Goal: Task Accomplishment & Management: Manage account settings

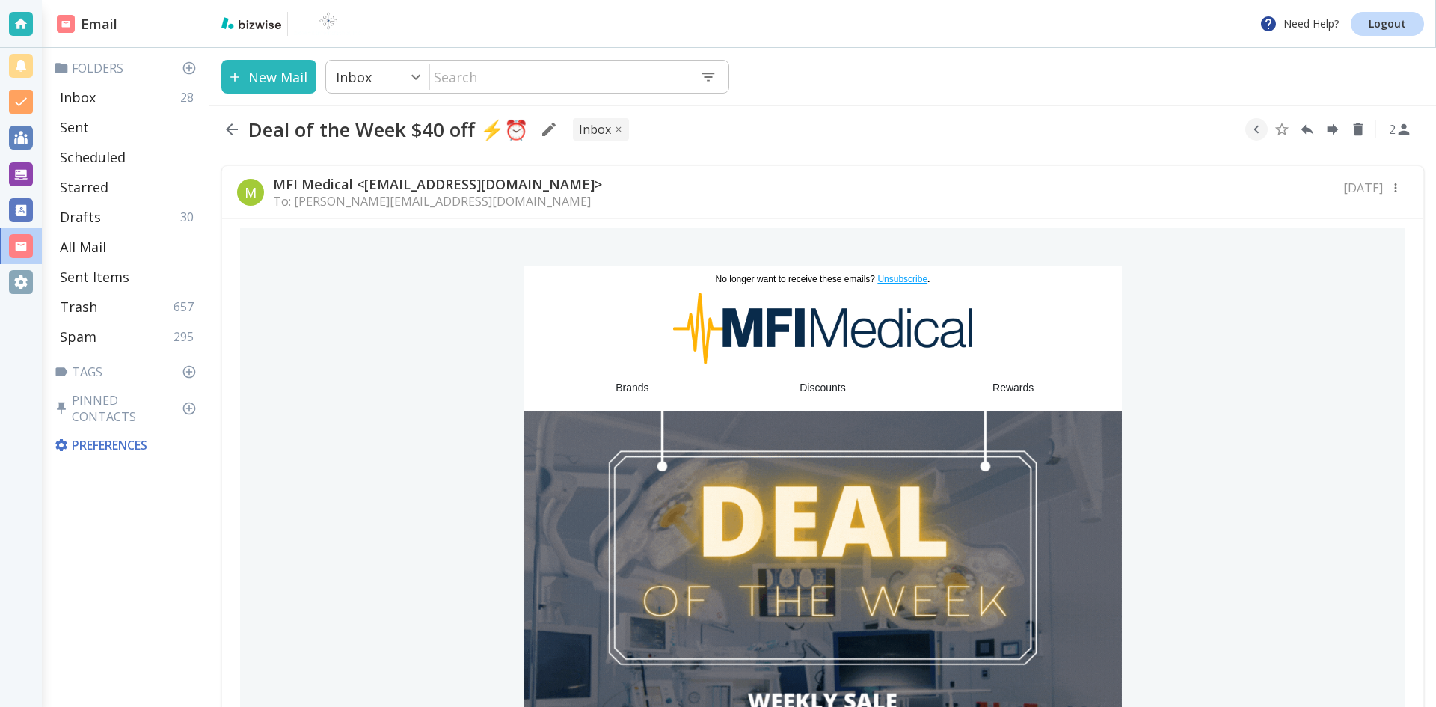
scroll to position [1347, 0]
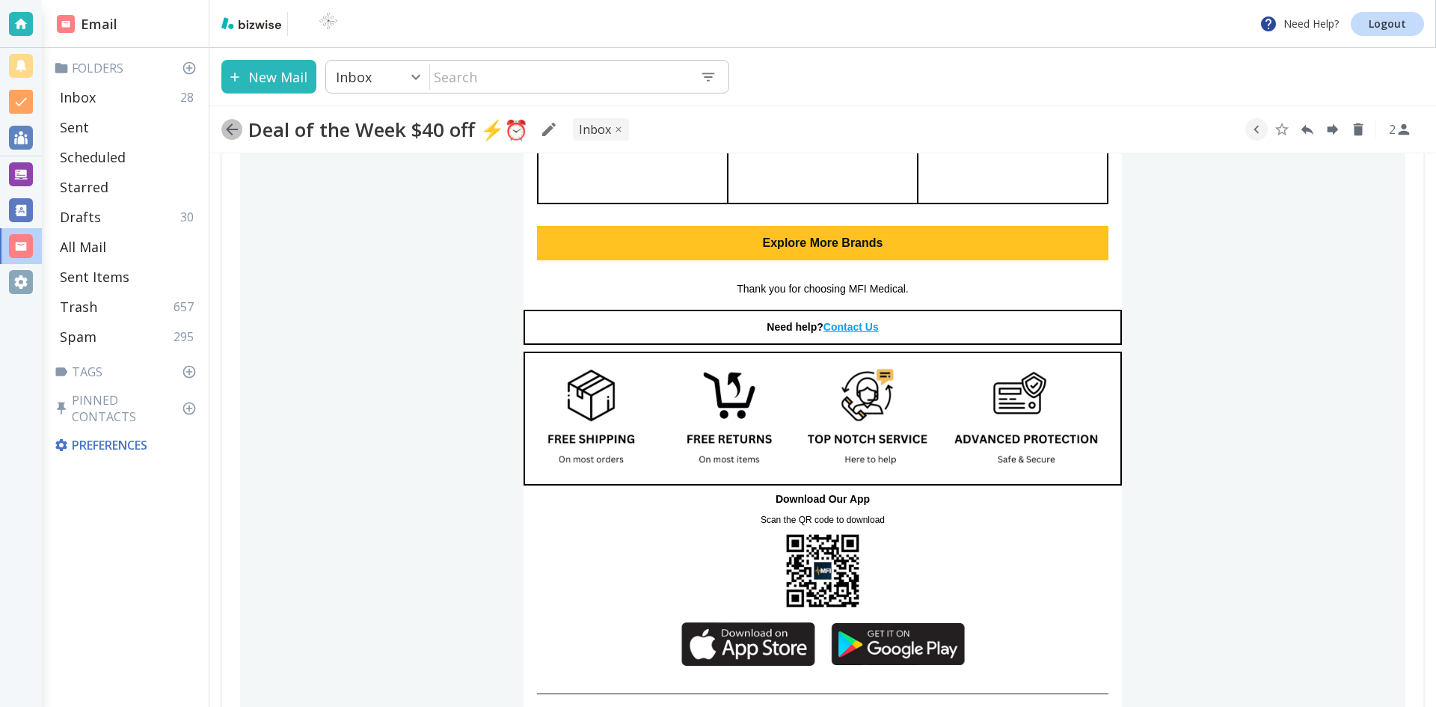
click at [231, 129] on icon "button" at bounding box center [232, 129] width 12 height 12
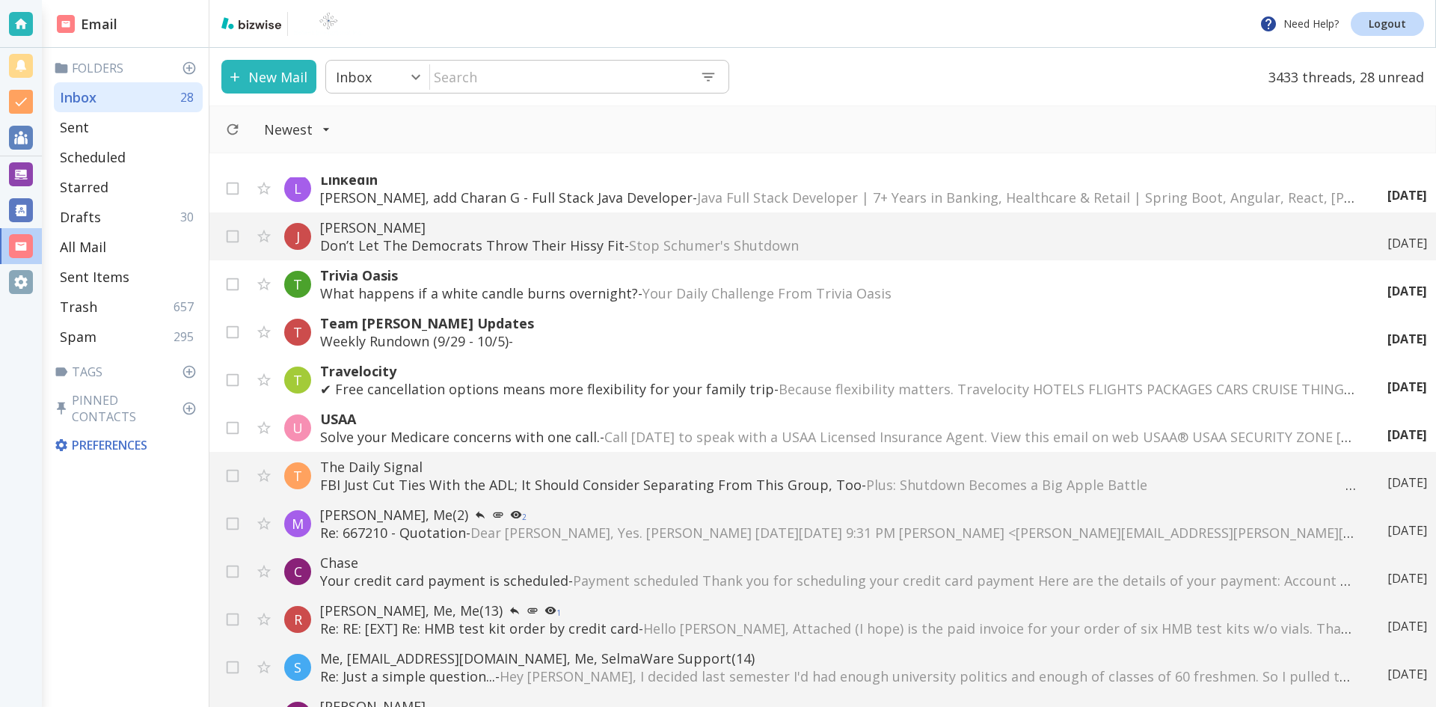
scroll to position [673, 0]
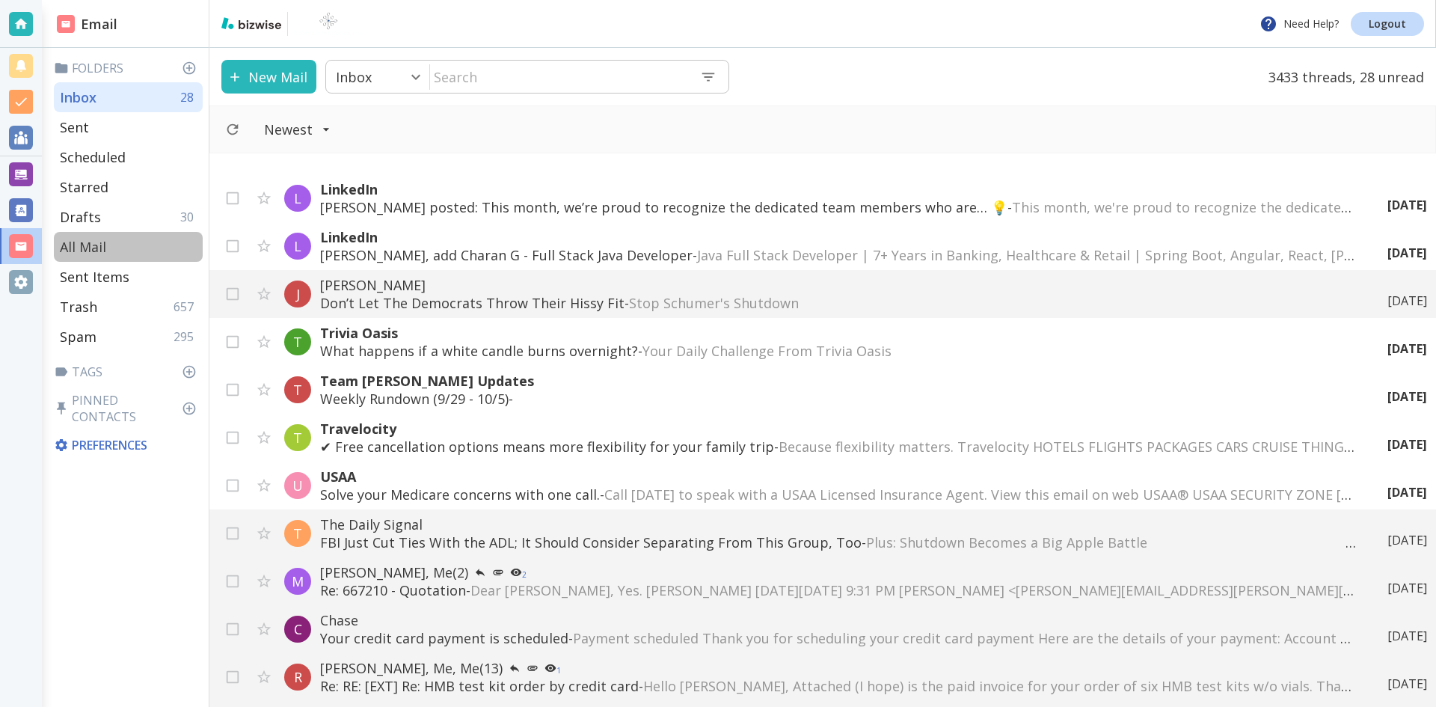
click at [96, 245] on p "All Mail" at bounding box center [83, 247] width 46 height 18
type input "5"
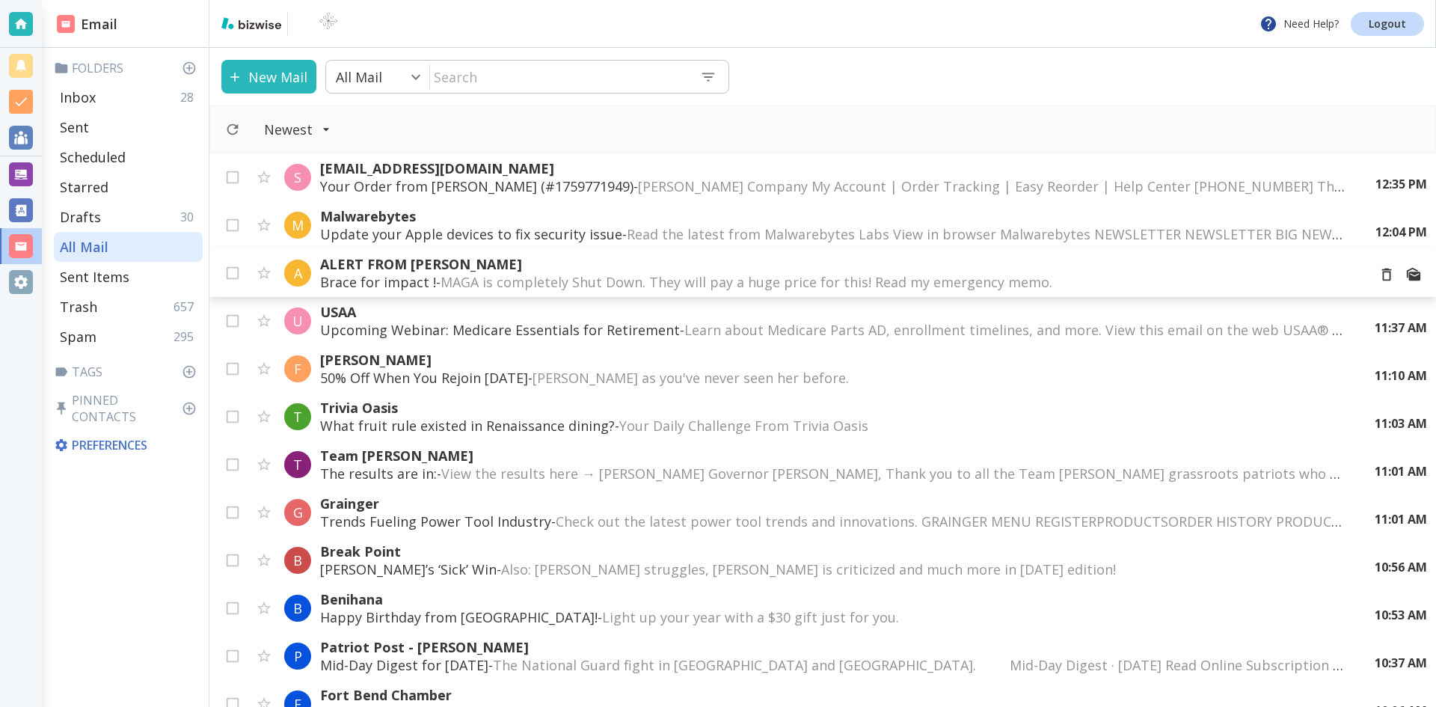
click at [420, 264] on p "ALERT FROM [PERSON_NAME]" at bounding box center [837, 264] width 1035 height 18
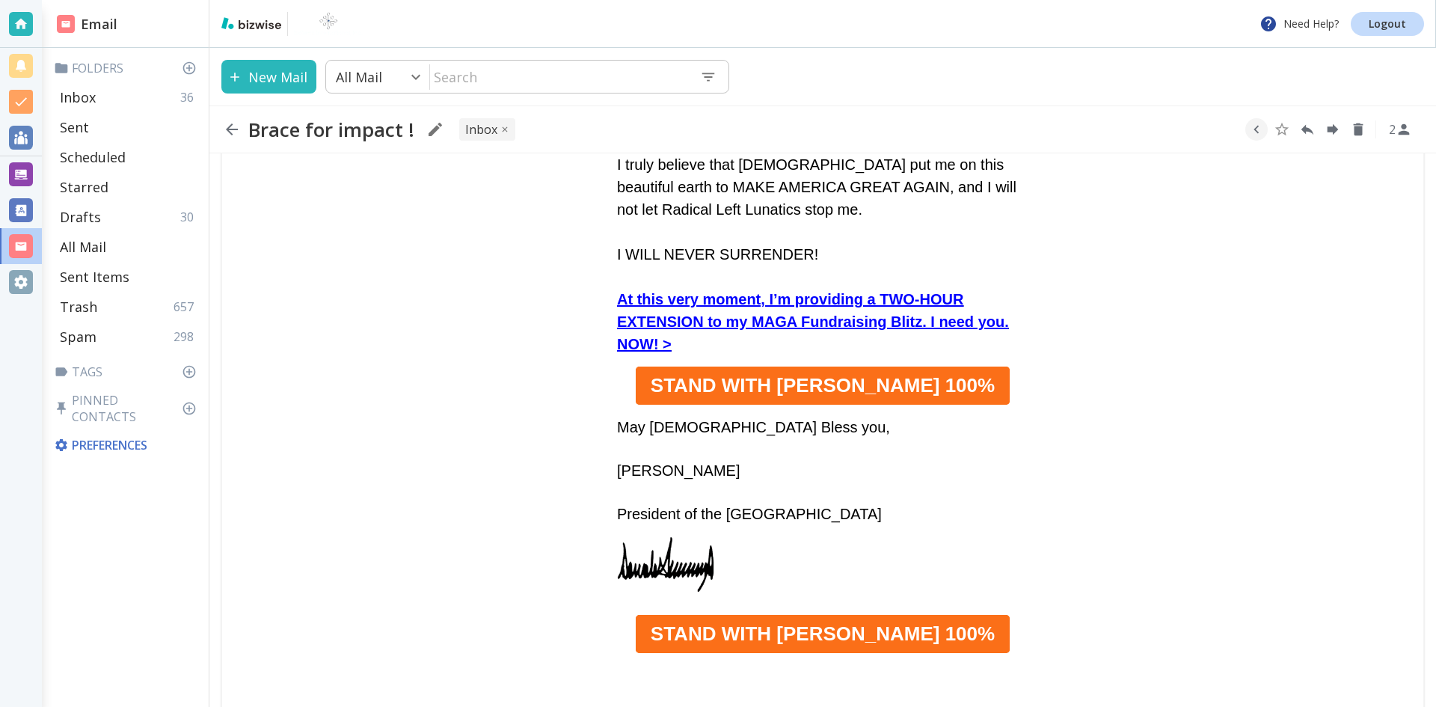
scroll to position [898, 0]
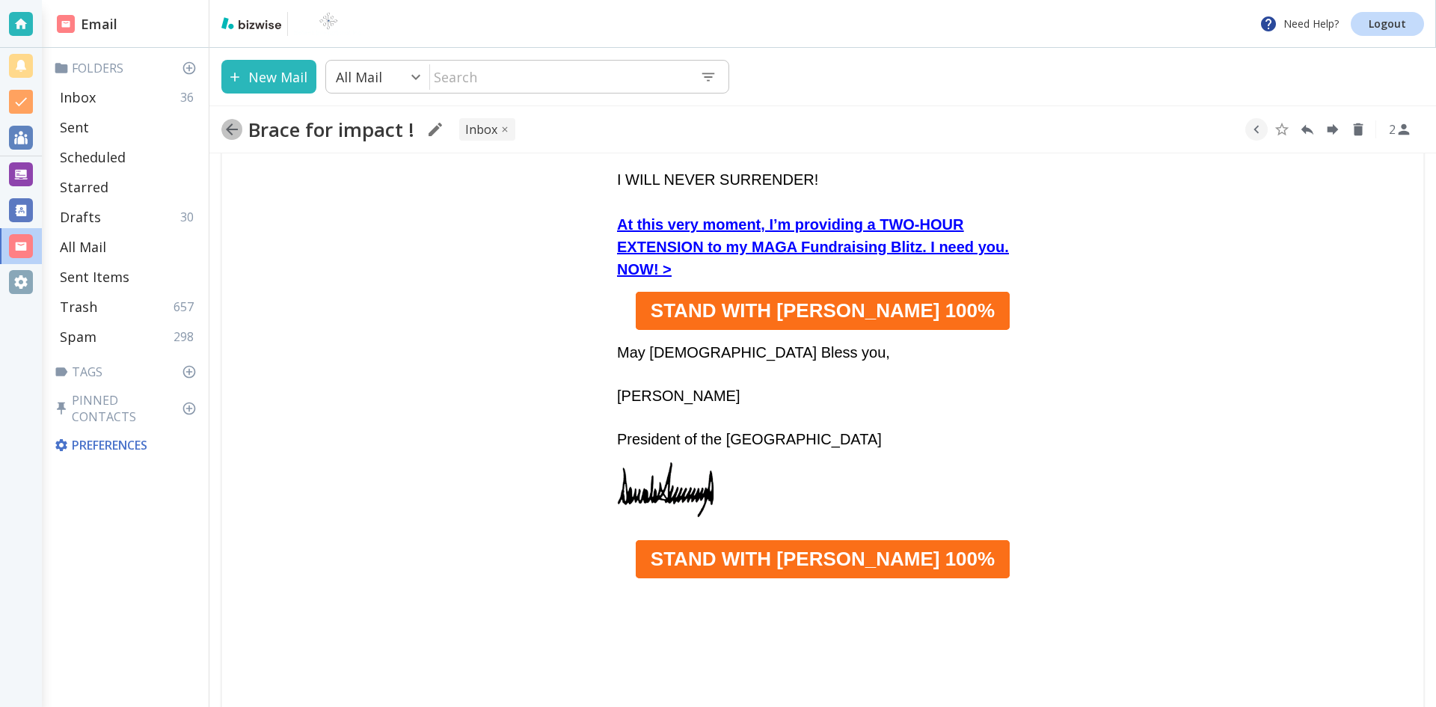
click at [227, 124] on icon "button" at bounding box center [232, 129] width 18 height 18
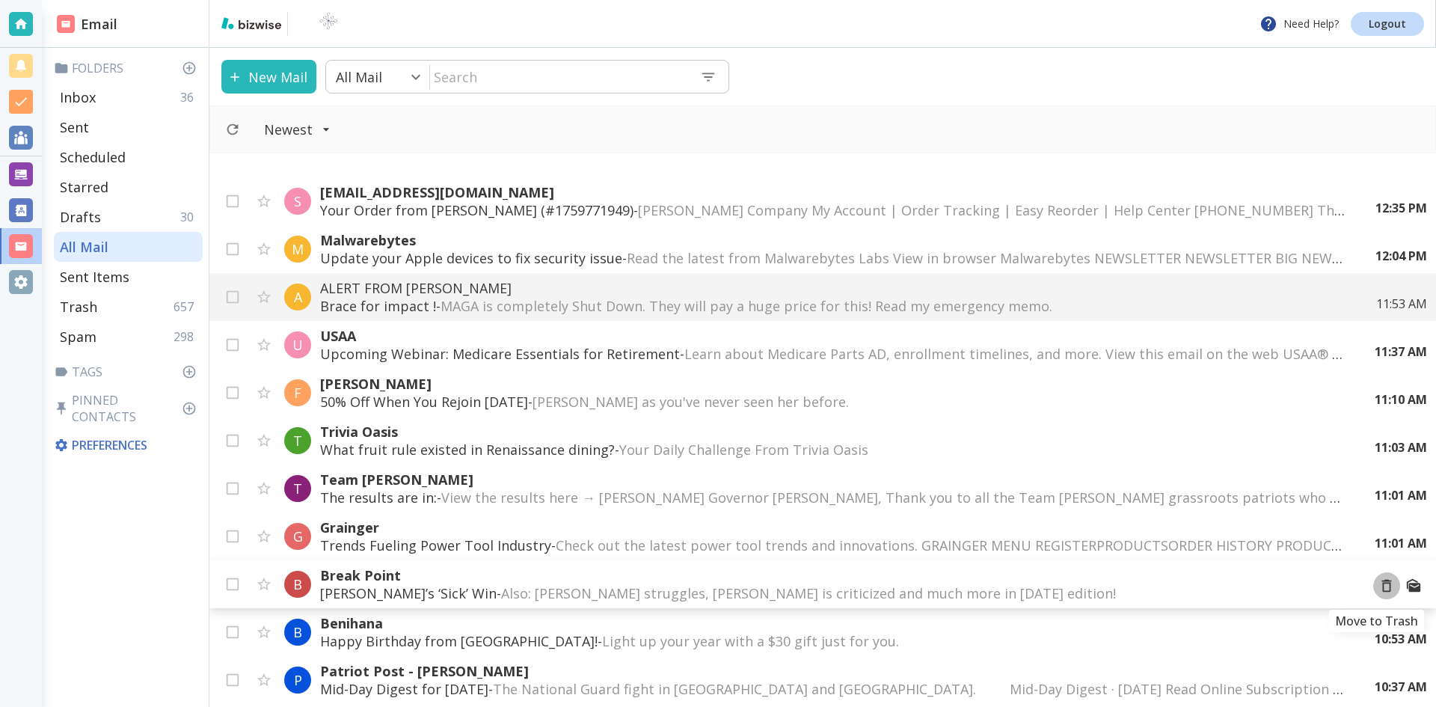
click at [1379, 586] on icon "Move to Trash" at bounding box center [1387, 586] width 16 height 16
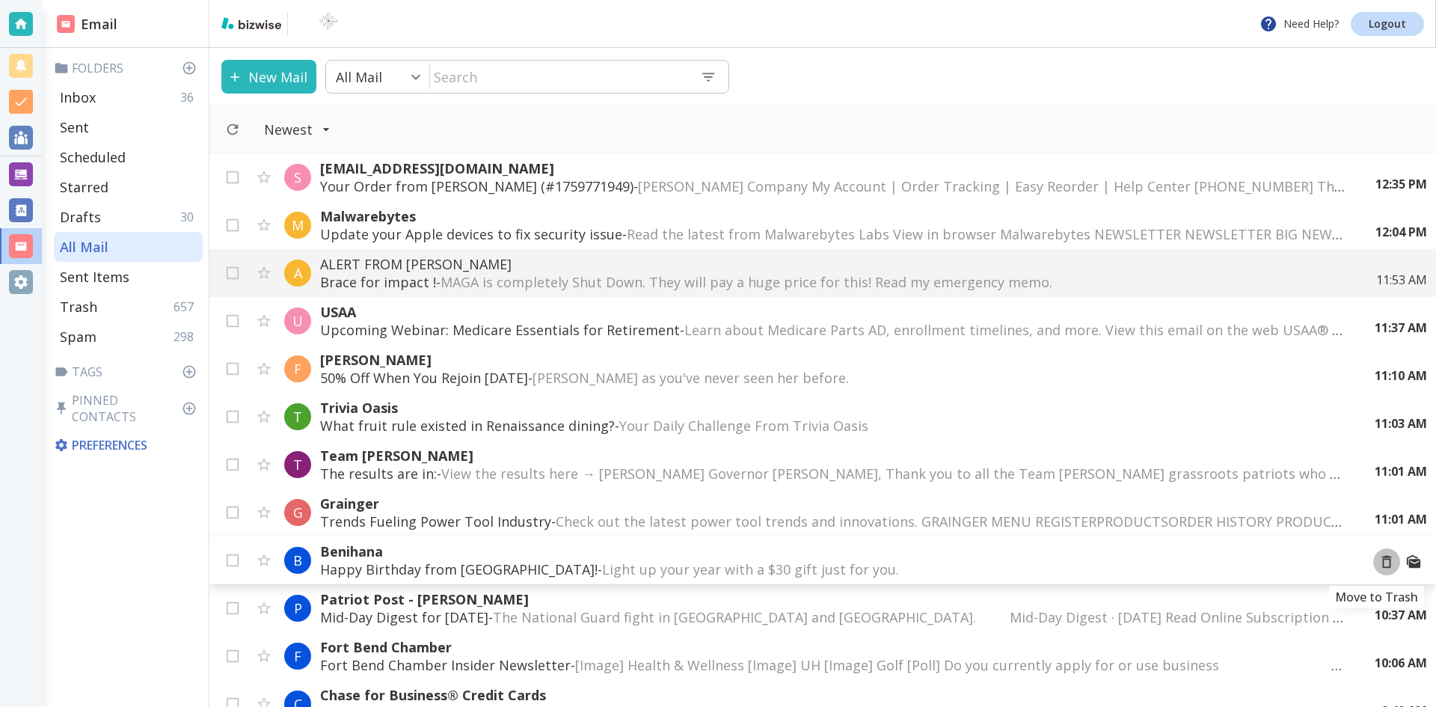
click at [1379, 562] on icon "Move to Trash" at bounding box center [1387, 562] width 16 height 16
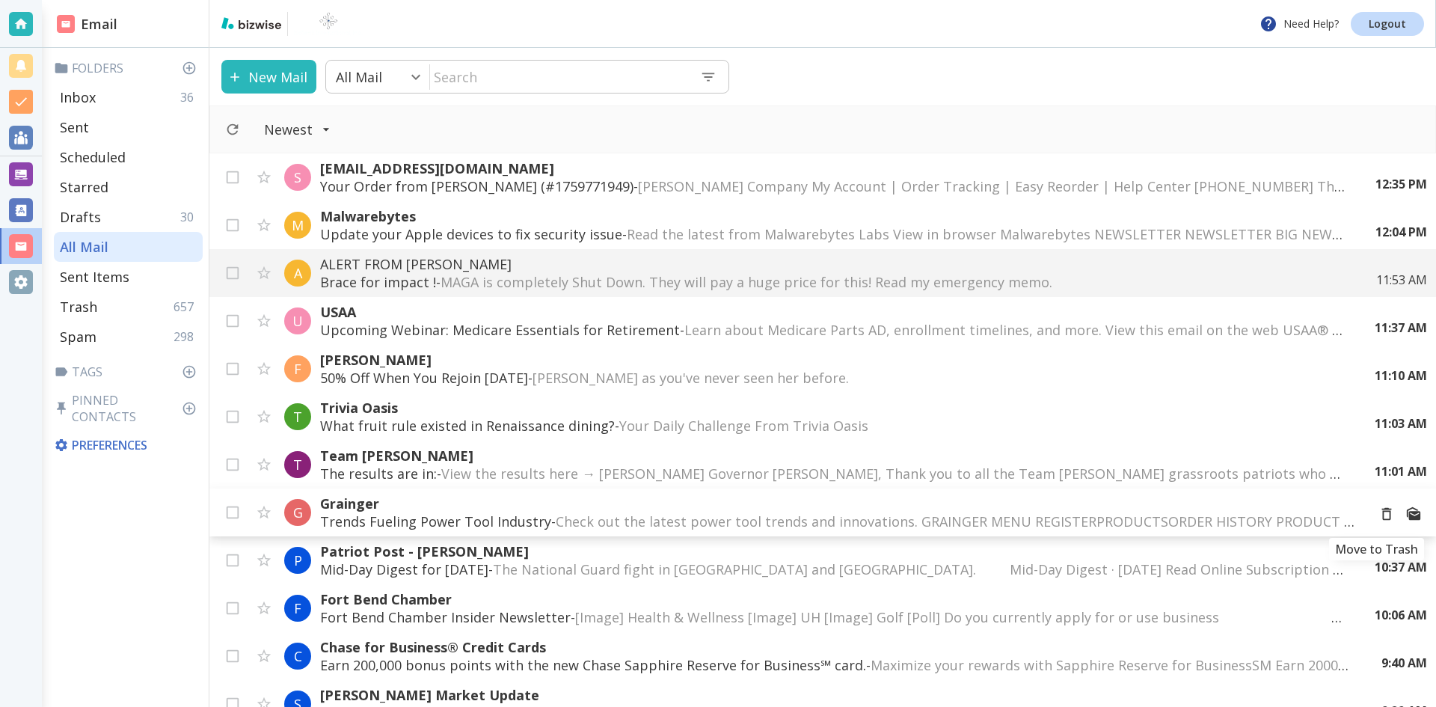
click at [1379, 513] on icon "Move to Trash" at bounding box center [1387, 514] width 16 height 16
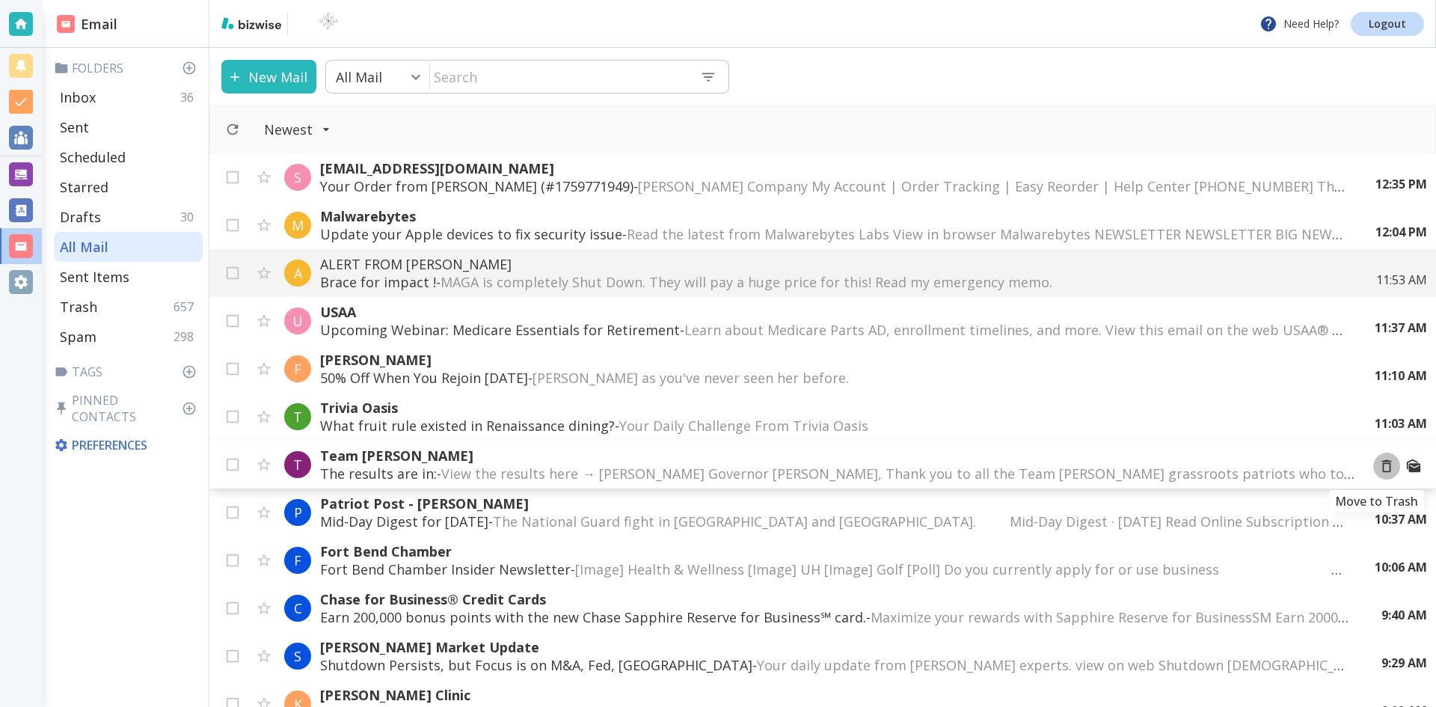
click at [1379, 465] on icon "Move to Trash" at bounding box center [1387, 466] width 16 height 16
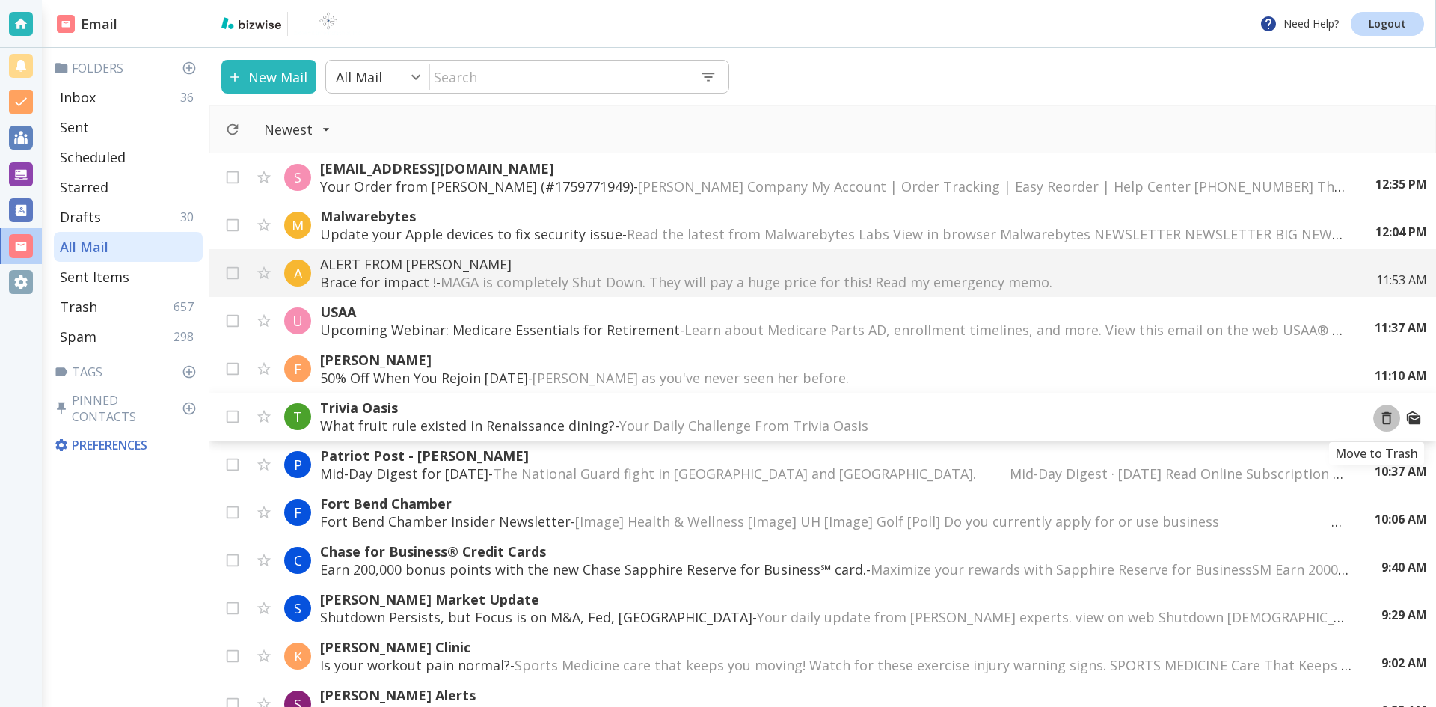
click at [1379, 418] on icon "Move to Trash" at bounding box center [1387, 418] width 16 height 16
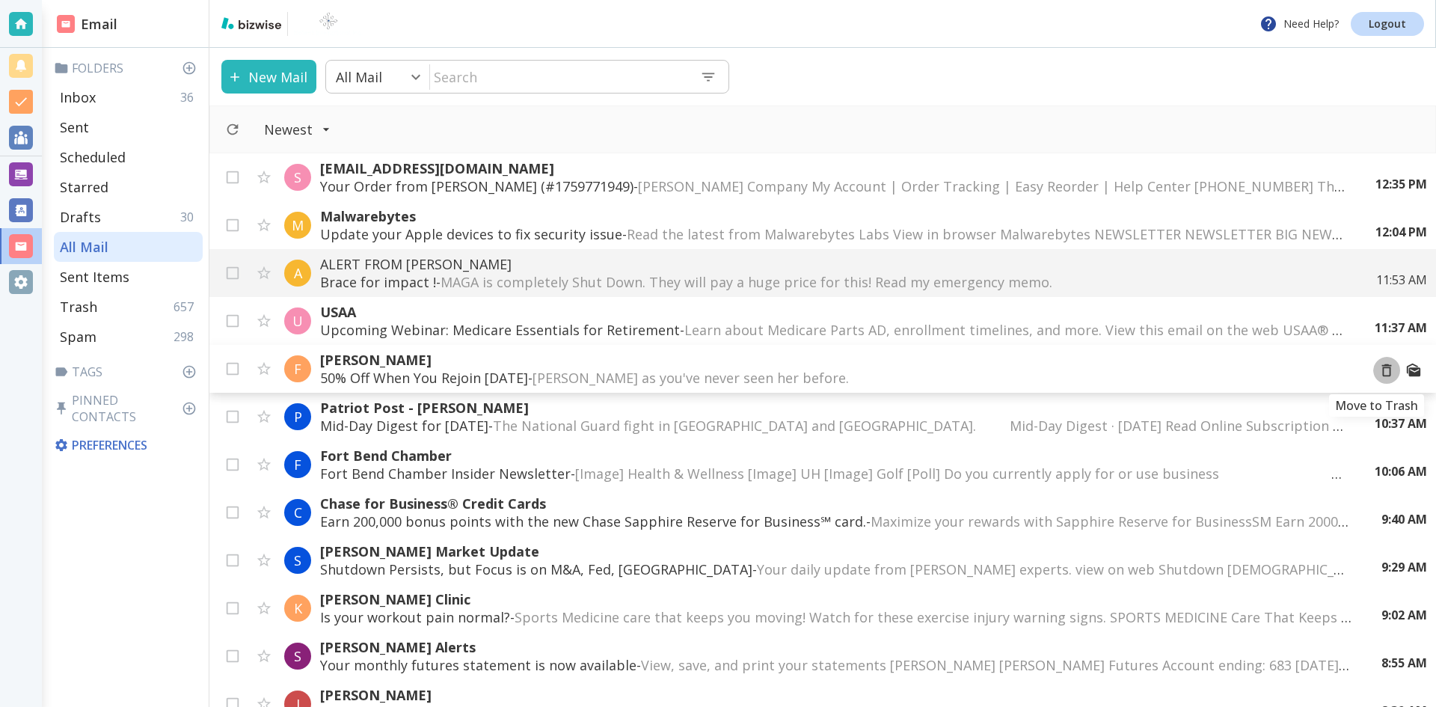
click at [1382, 367] on icon "Move to Trash" at bounding box center [1387, 370] width 10 height 13
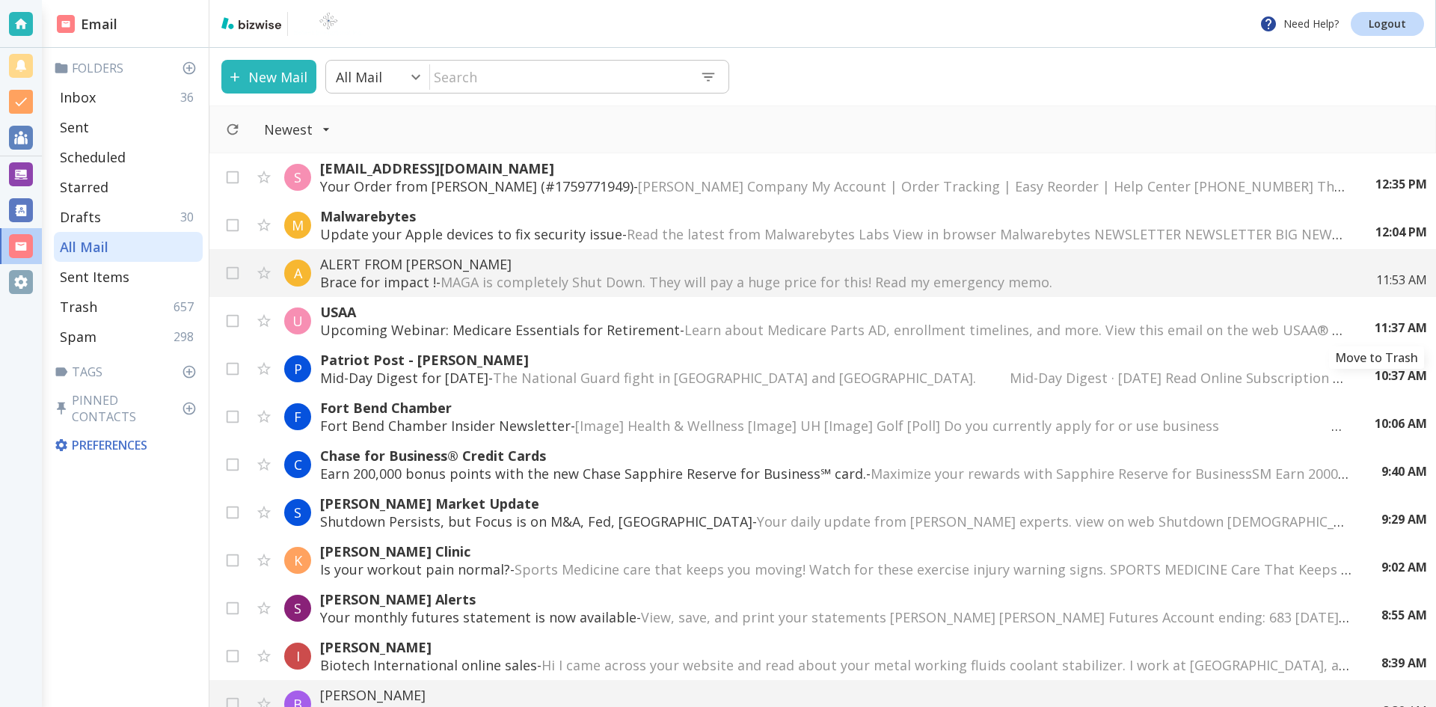
click at [0, 0] on icon "Move to Trash" at bounding box center [0, 0] width 0 height 0
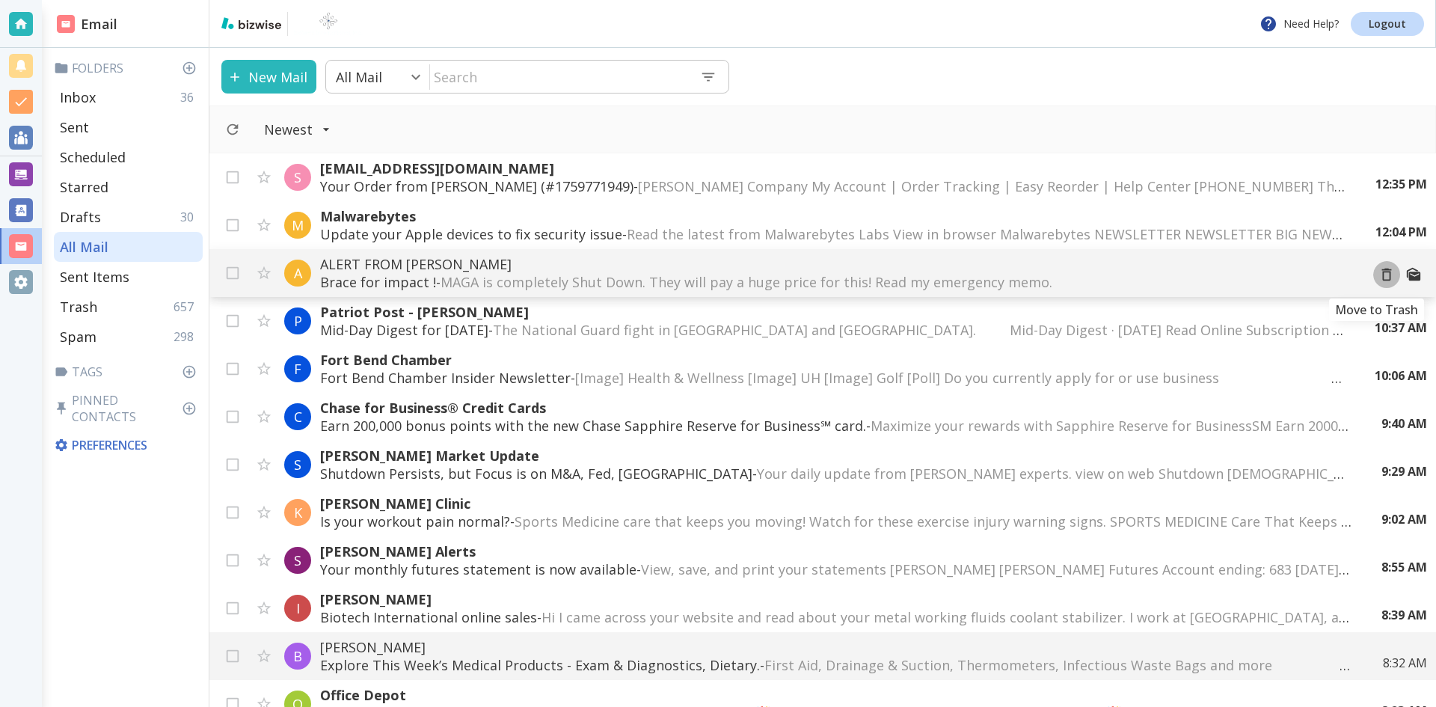
click at [1379, 275] on icon "Move to Trash" at bounding box center [1387, 274] width 16 height 16
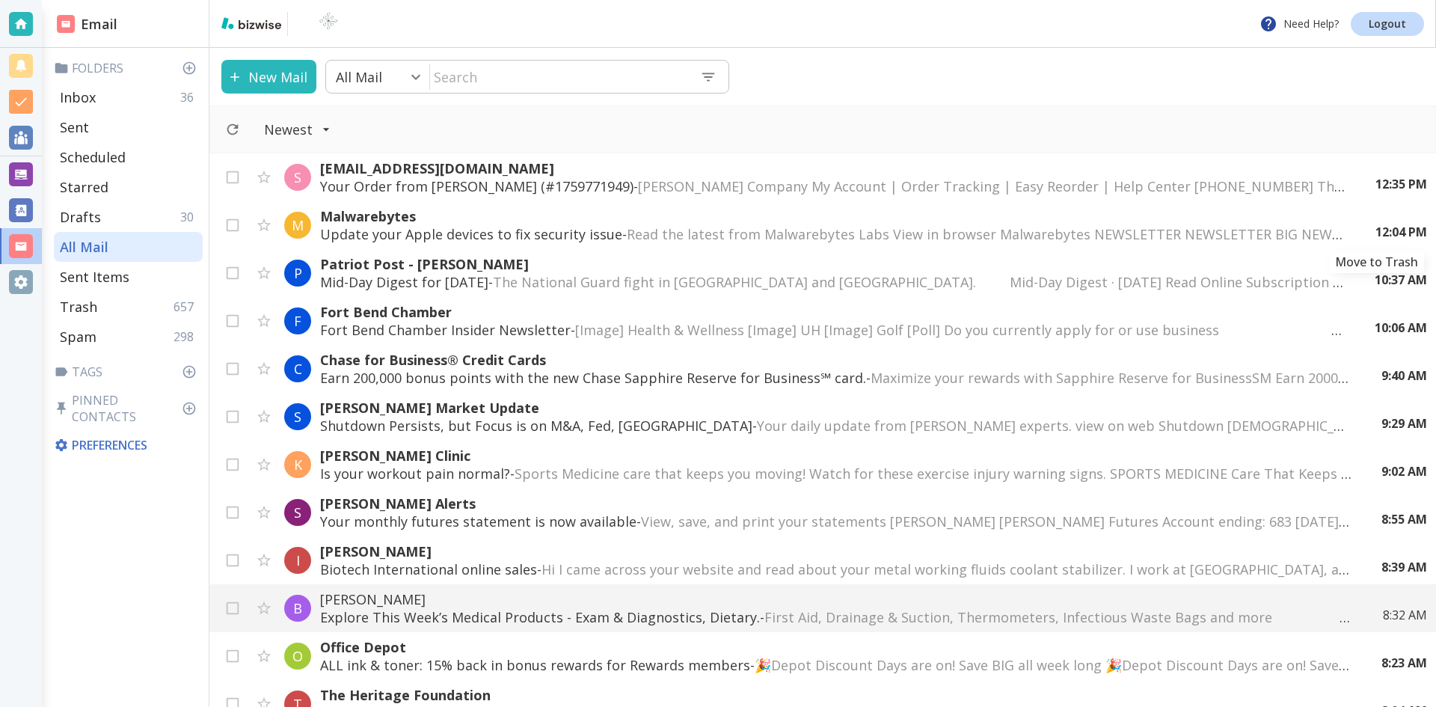
click at [0, 0] on icon "Move to Trash" at bounding box center [0, 0] width 0 height 0
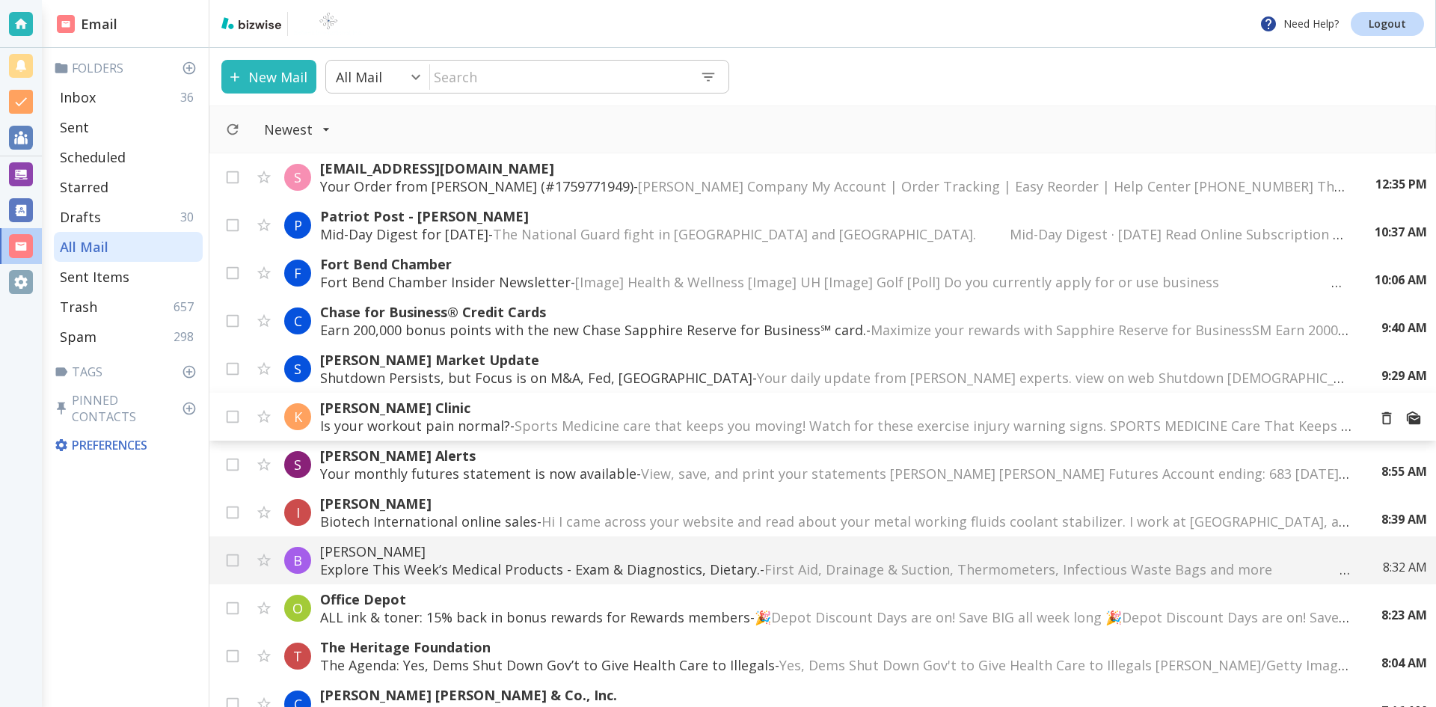
click at [596, 423] on span "Sports Medicine care that keeps you moving! Watch for these exercise injury war…" at bounding box center [1176, 426] width 1322 height 18
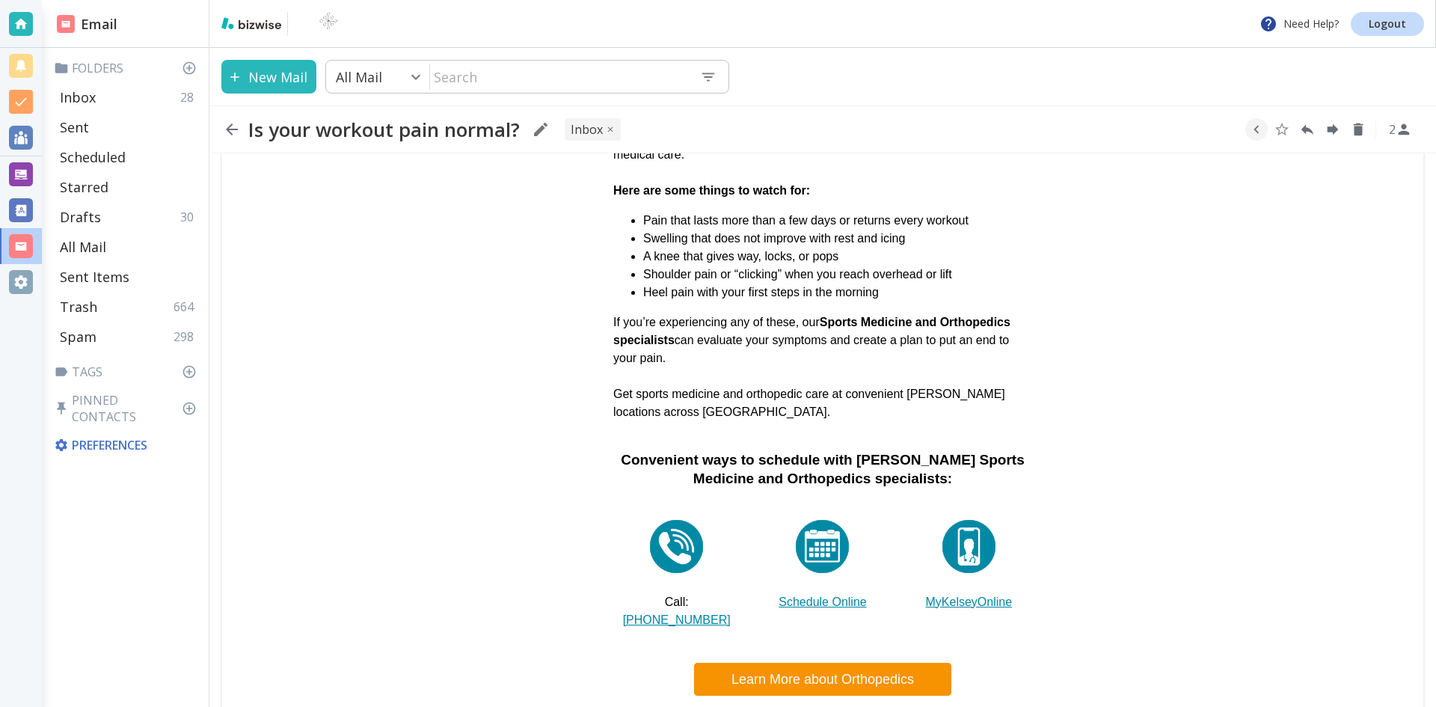
scroll to position [598, 0]
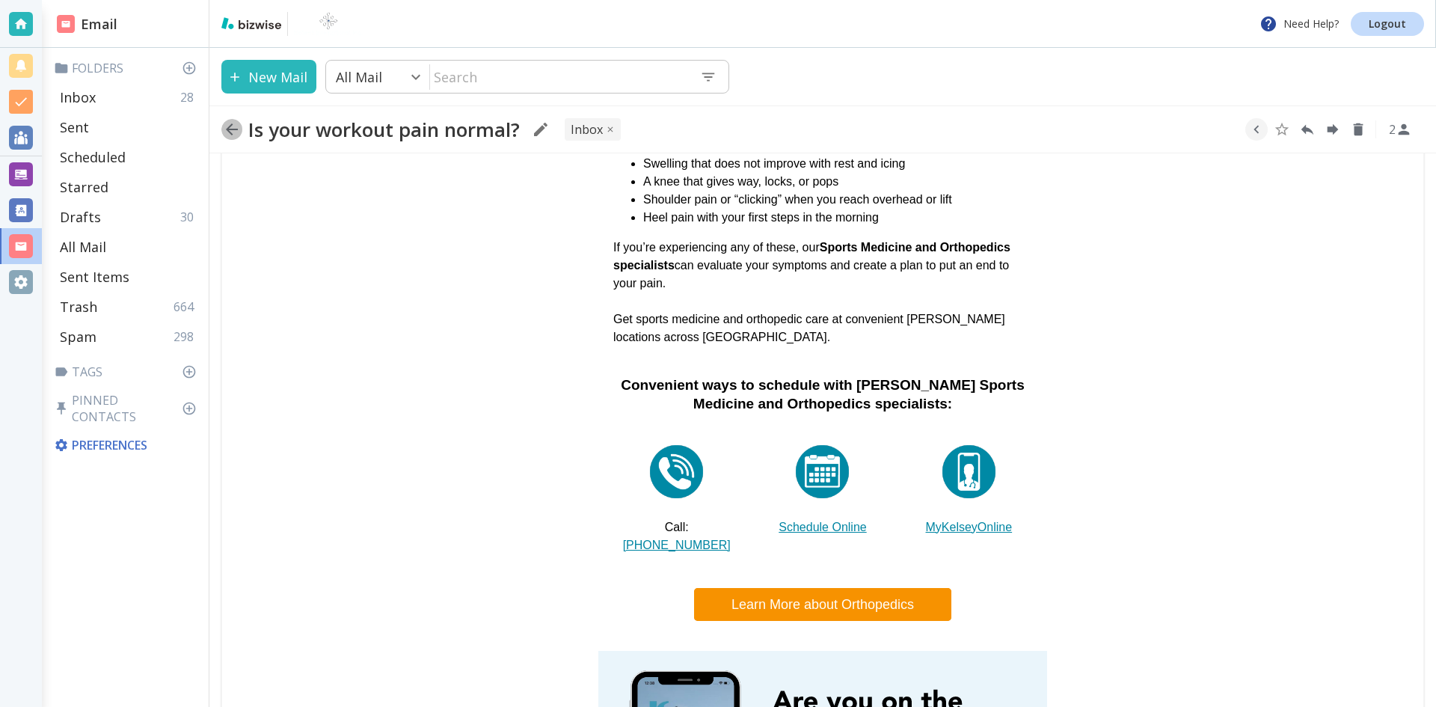
click at [231, 128] on icon "button" at bounding box center [232, 129] width 18 height 18
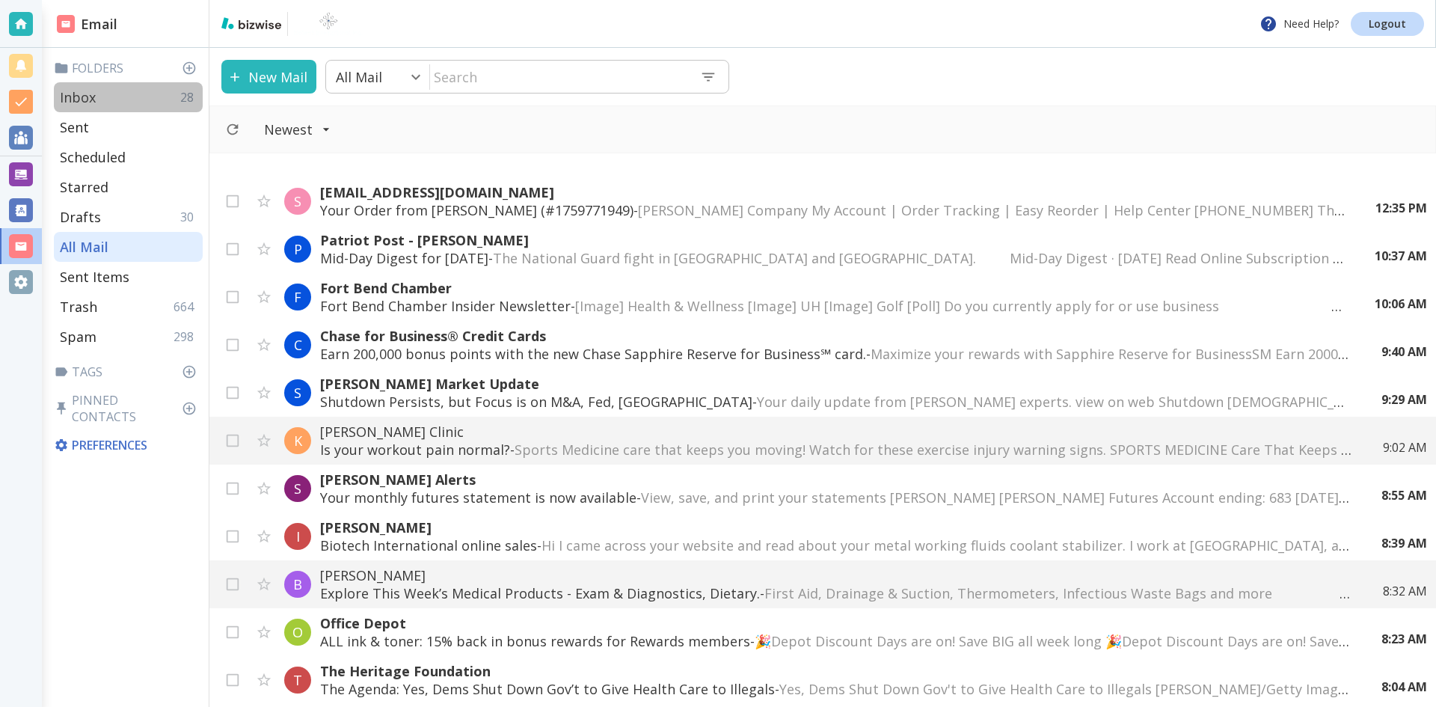
click at [121, 94] on div "Inbox 28" at bounding box center [128, 97] width 149 height 30
type input "0"
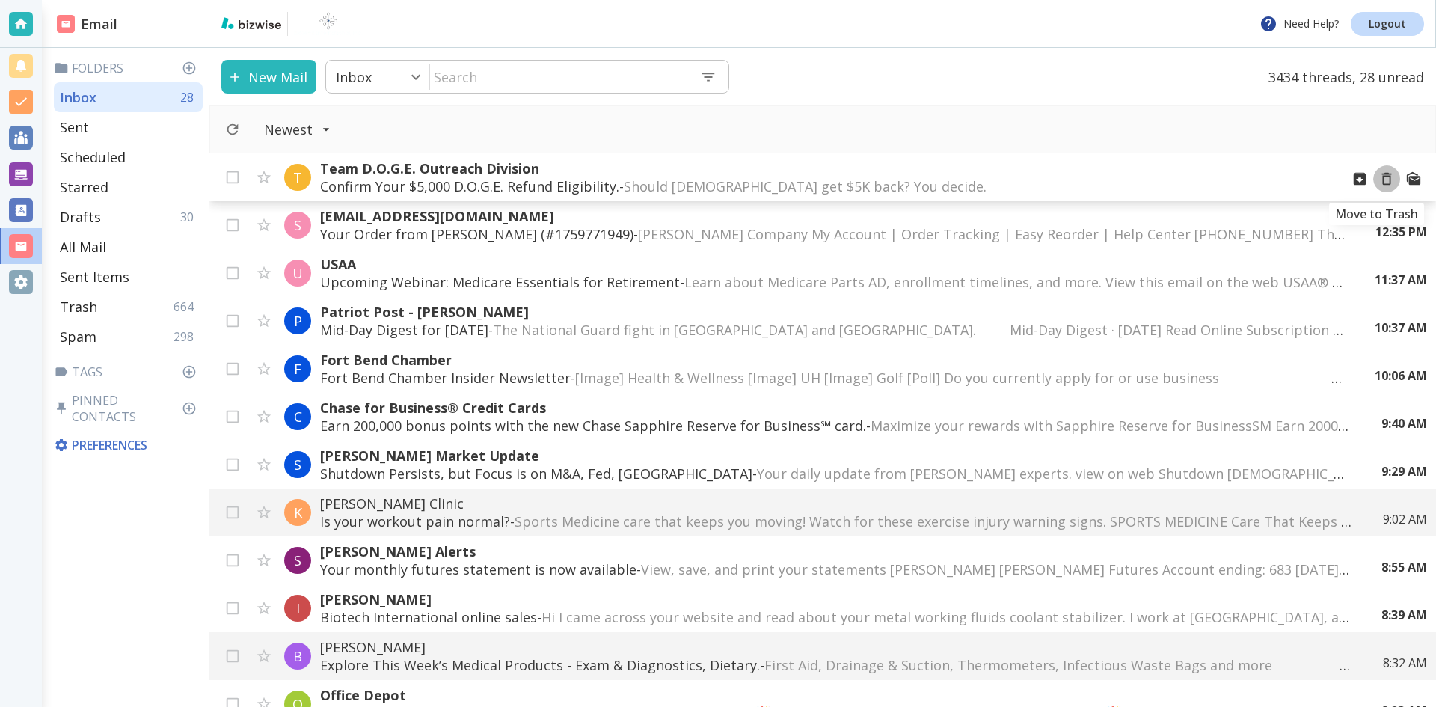
click at [1379, 178] on icon "Move to Trash" at bounding box center [1387, 179] width 16 height 16
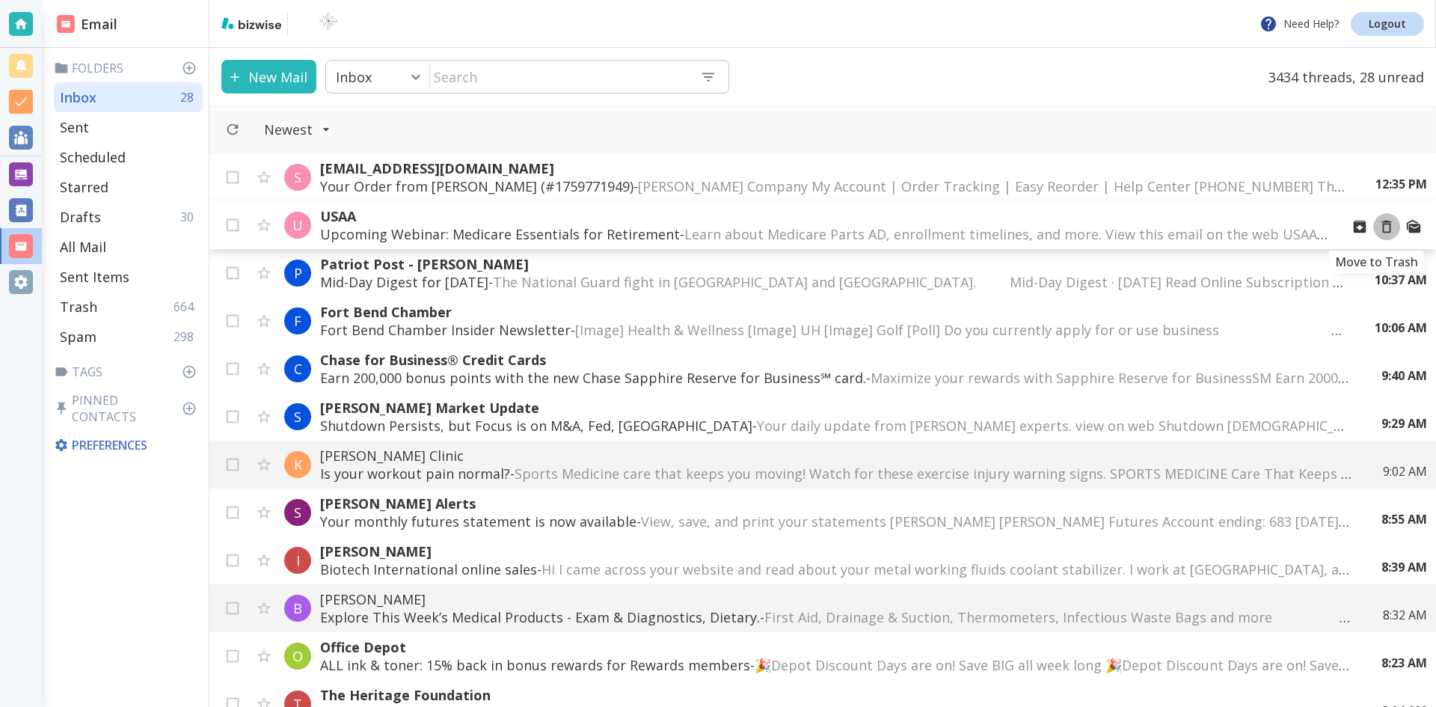
click at [1379, 227] on icon "Move to Trash" at bounding box center [1387, 226] width 16 height 16
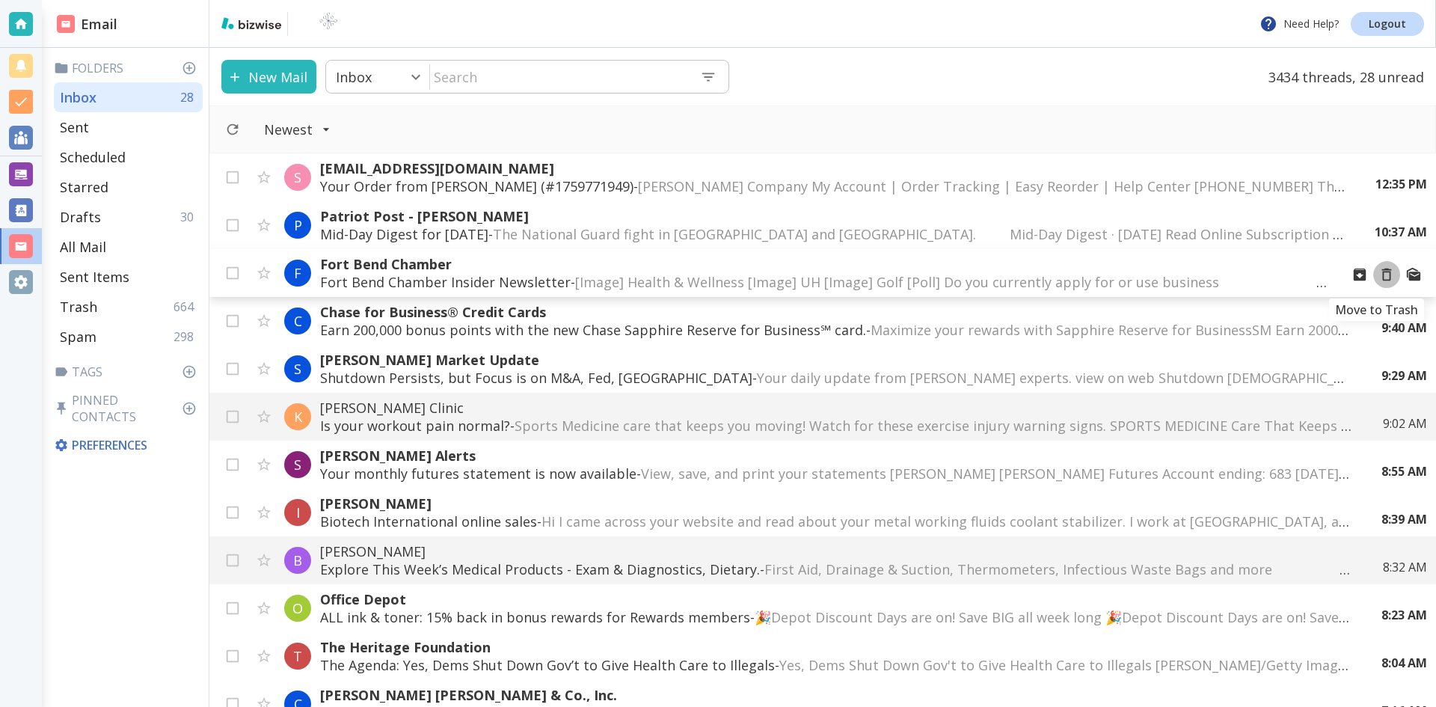
click at [1379, 275] on icon "Move to Trash" at bounding box center [1387, 274] width 16 height 16
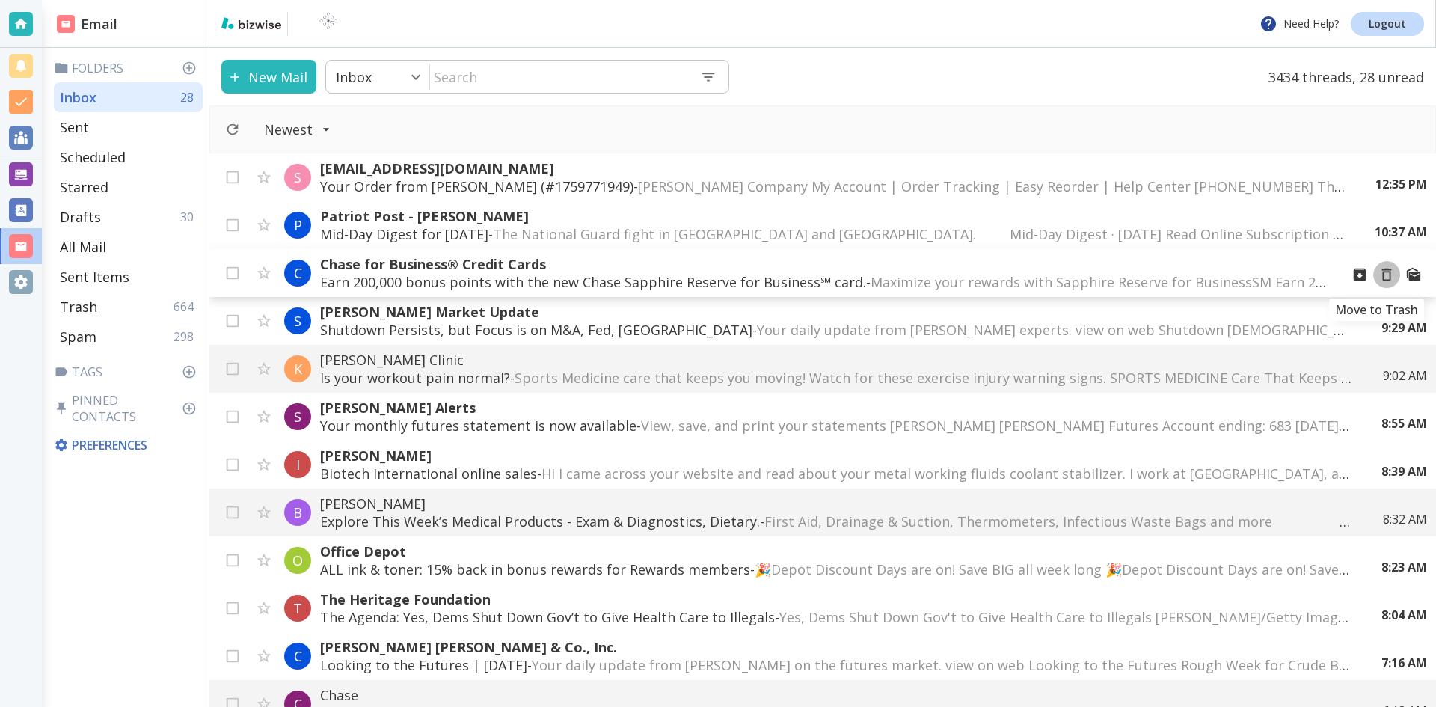
click at [1379, 275] on icon "Move to Trash" at bounding box center [1387, 274] width 16 height 16
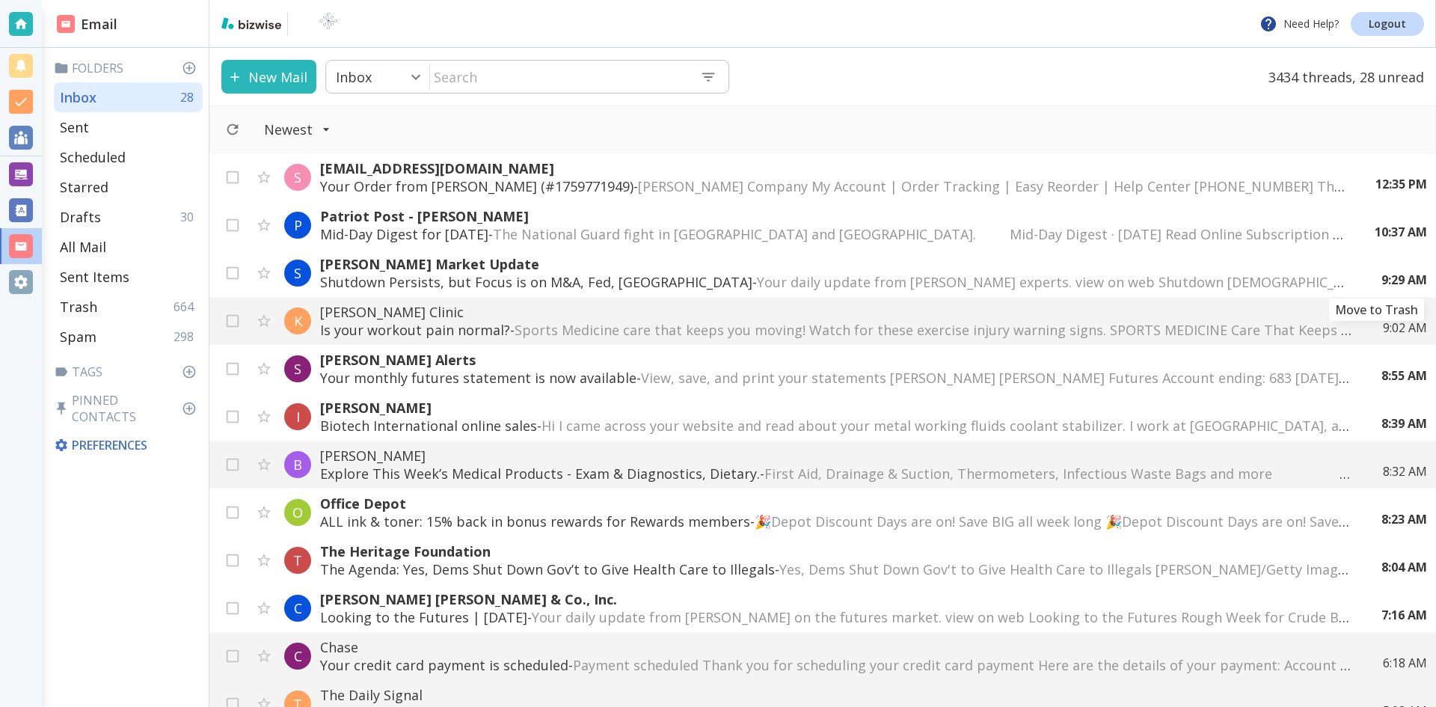
click at [0, 0] on icon "Move to Trash" at bounding box center [0, 0] width 0 height 0
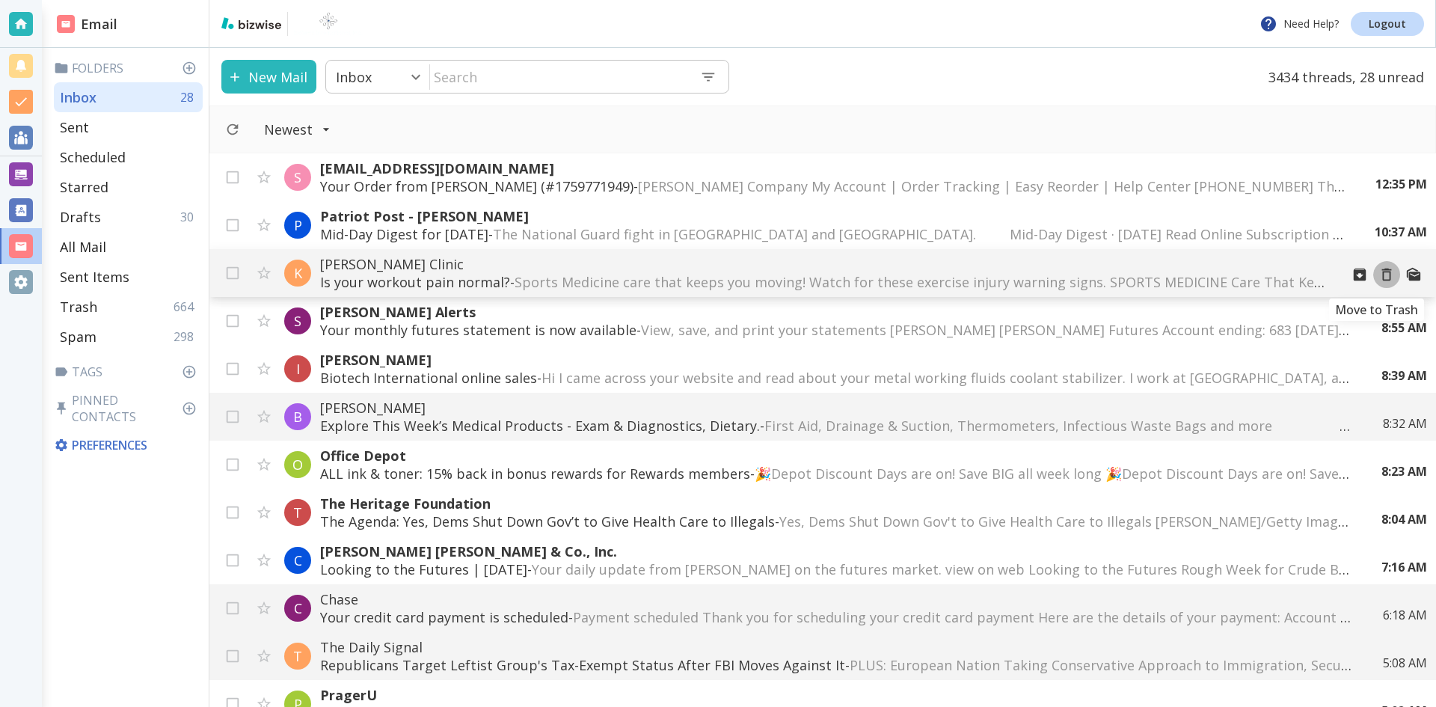
click at [1379, 273] on icon "Move to Trash" at bounding box center [1387, 274] width 16 height 16
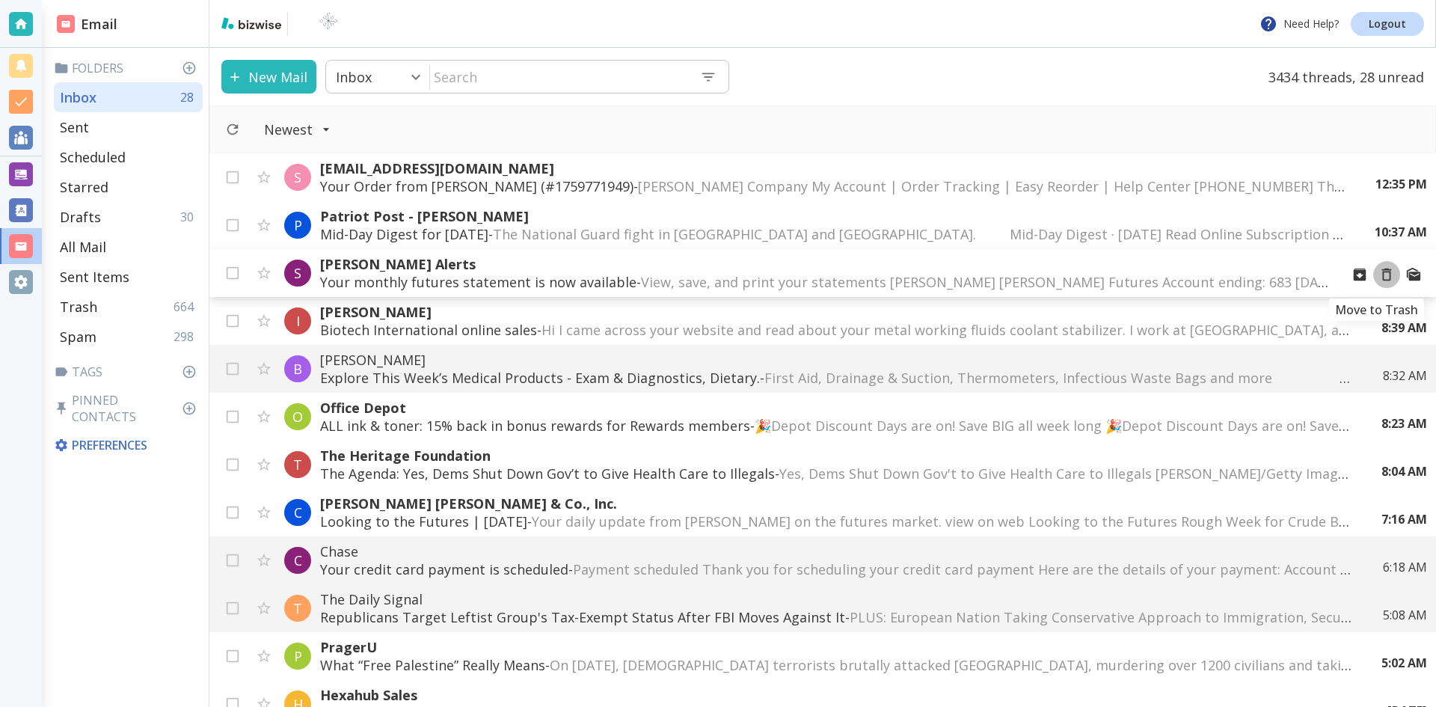
click at [1379, 274] on icon "Move to Trash" at bounding box center [1387, 274] width 16 height 16
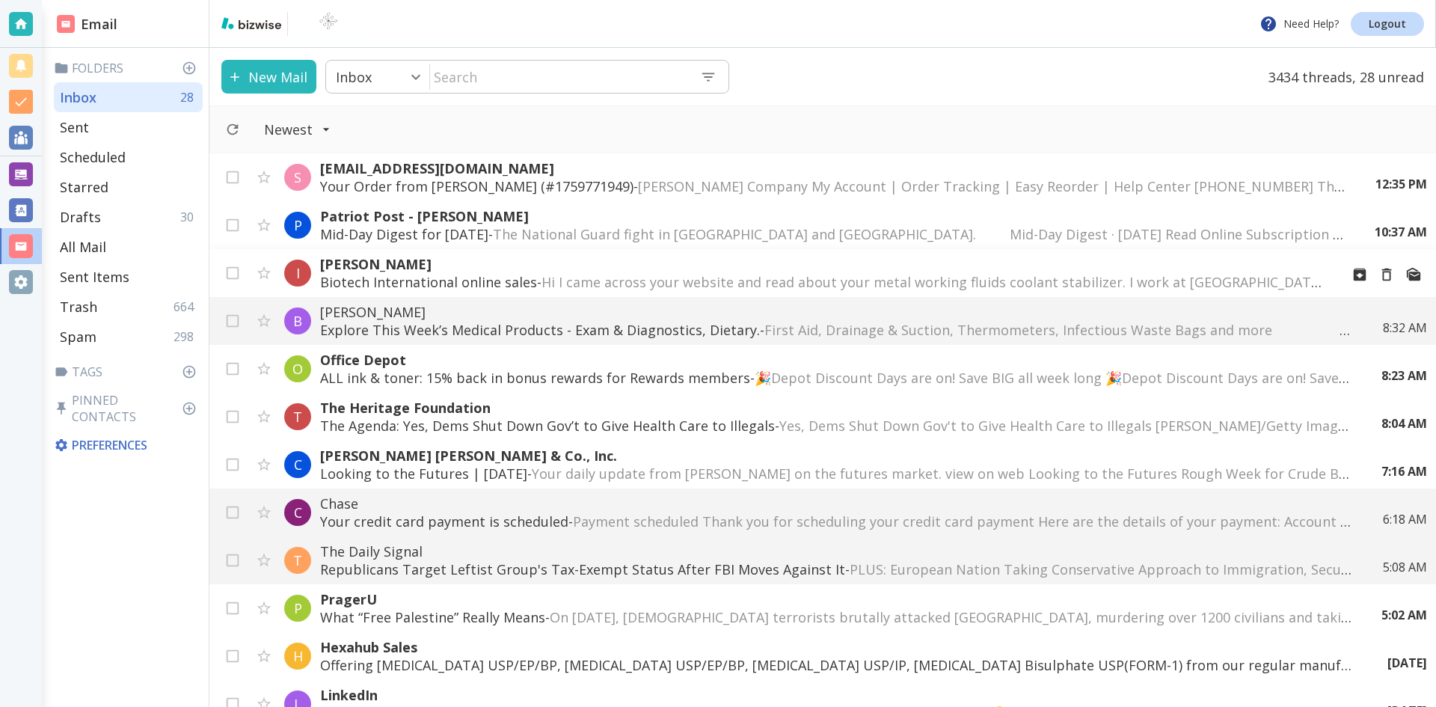
click at [803, 279] on span "Hi I came across your website and read about your metal working fluids coolant …" at bounding box center [1243, 282] width 1403 height 18
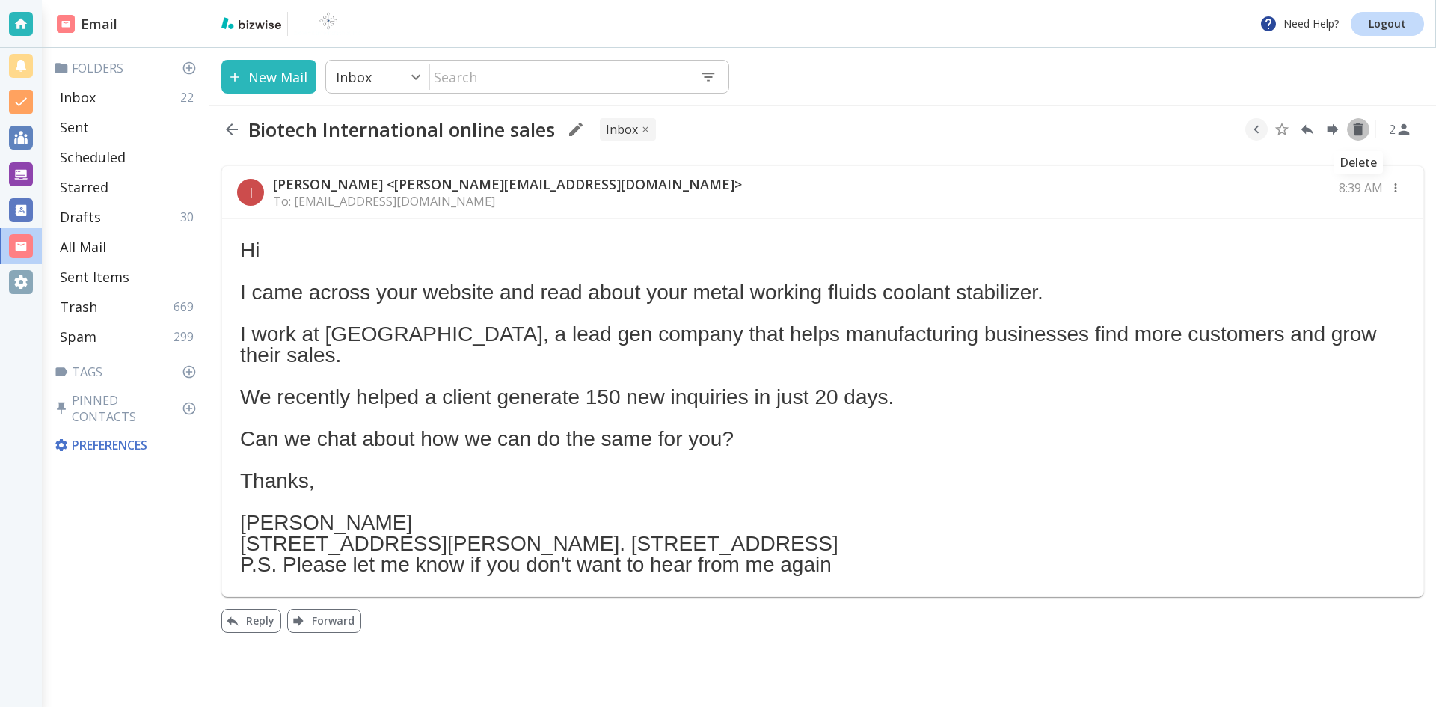
click at [1358, 127] on icon "Delete" at bounding box center [1359, 129] width 10 height 13
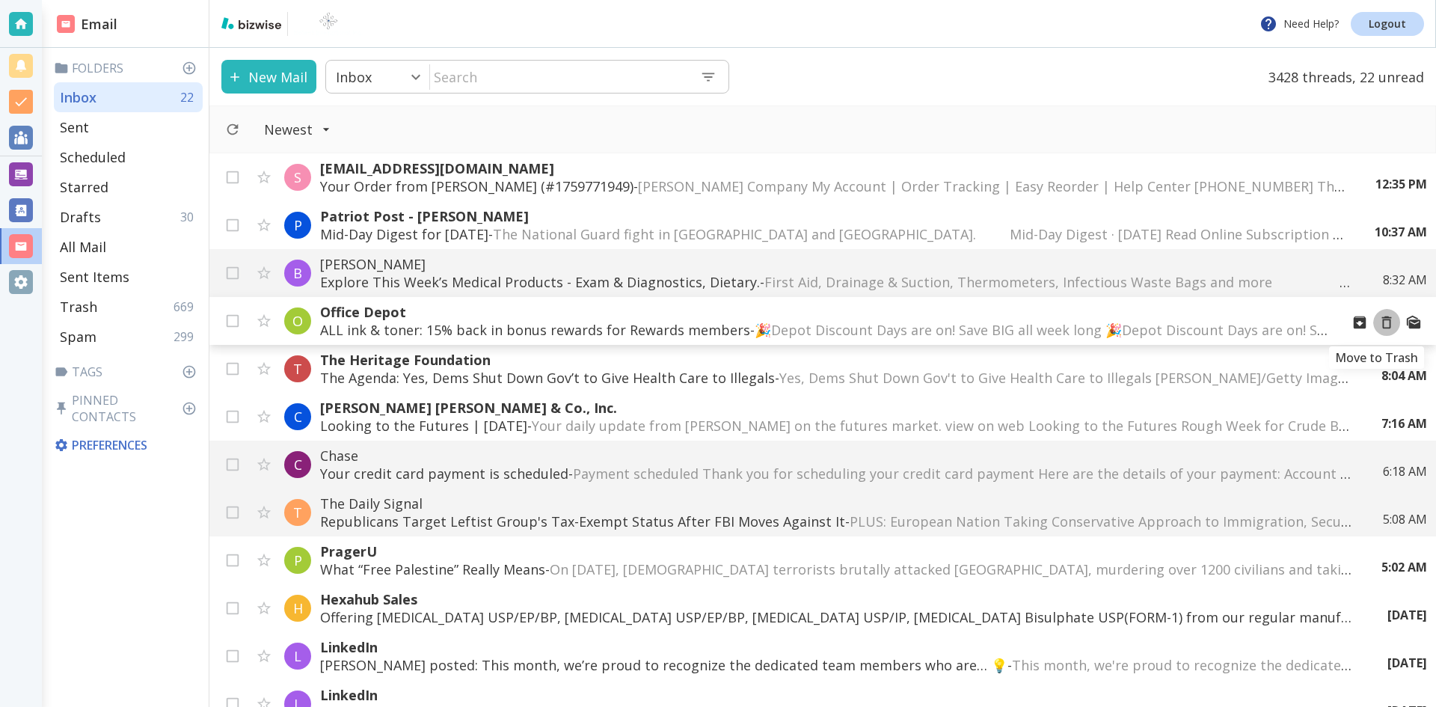
click at [1379, 321] on icon "Move to Trash" at bounding box center [1387, 322] width 16 height 16
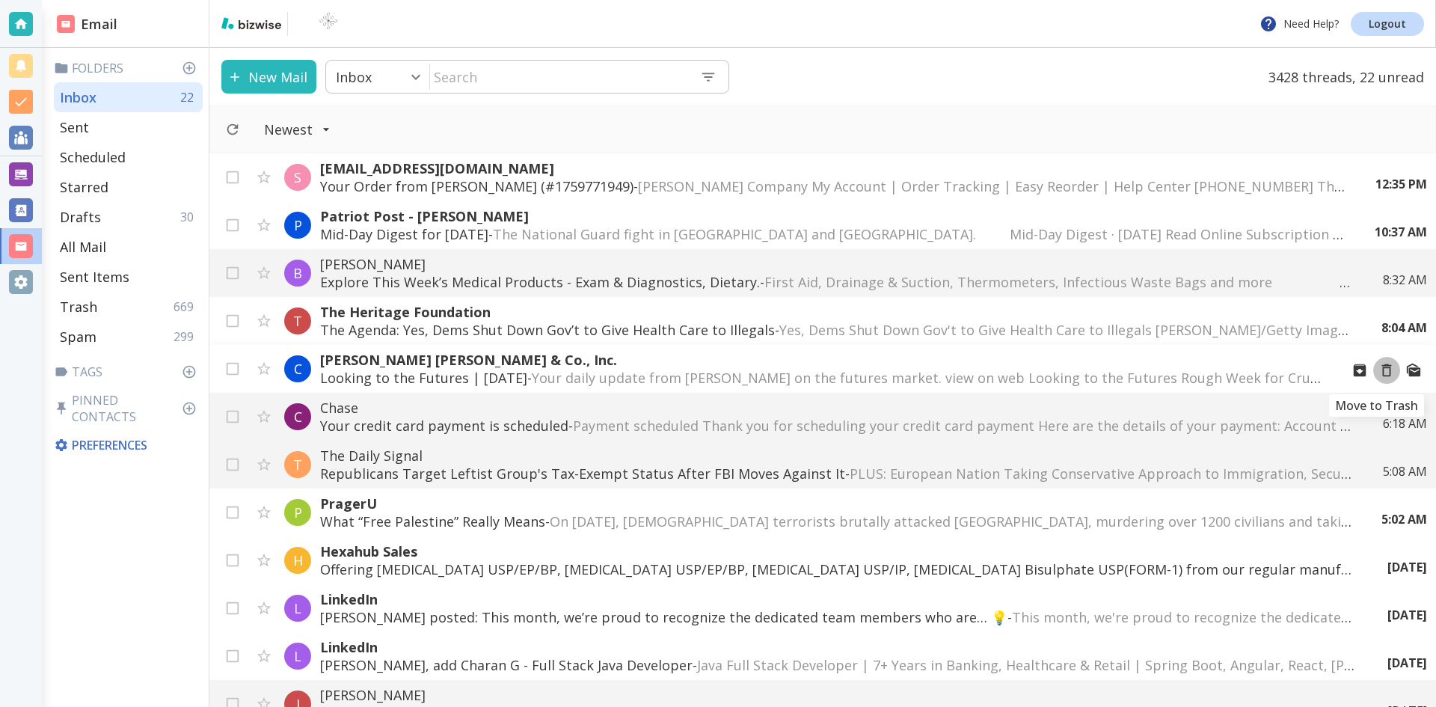
click at [1379, 371] on icon "Move to Trash" at bounding box center [1387, 370] width 16 height 16
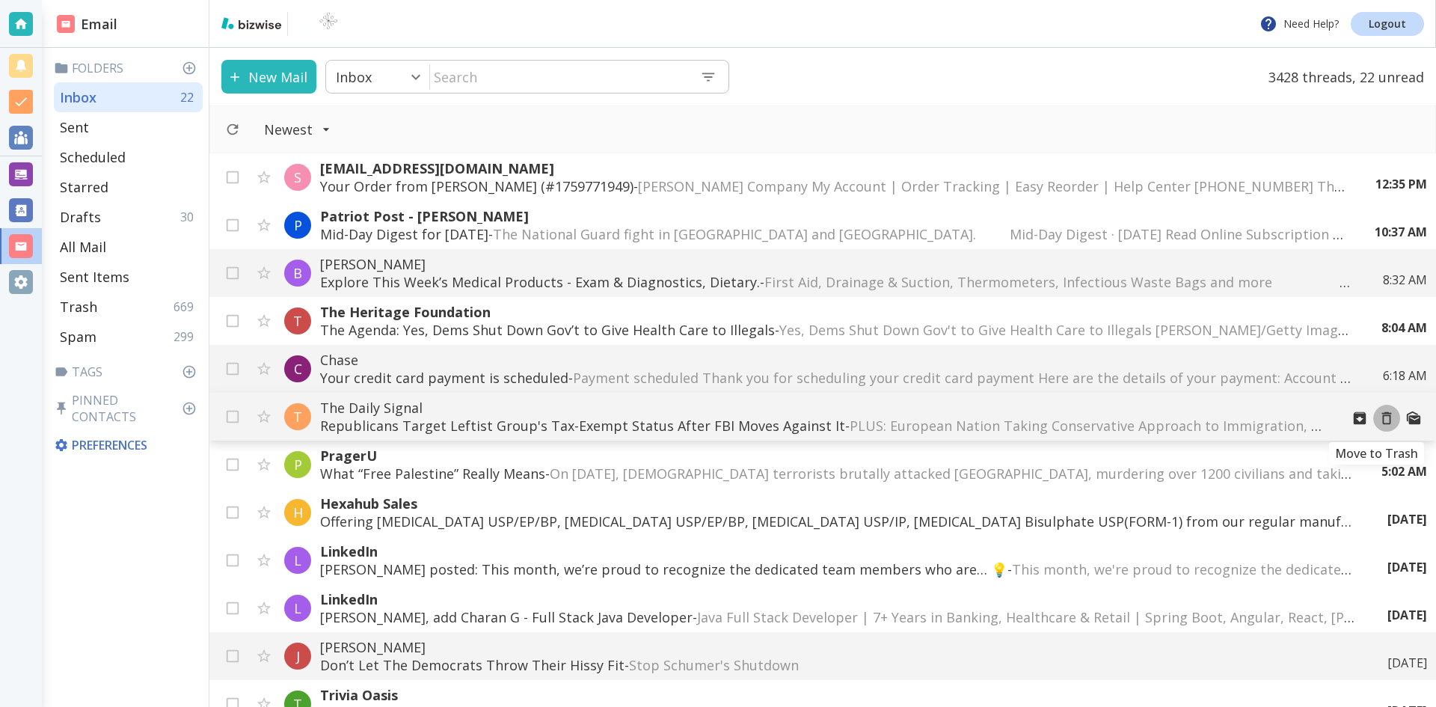
click at [1379, 419] on icon "Move to Trash" at bounding box center [1387, 418] width 16 height 16
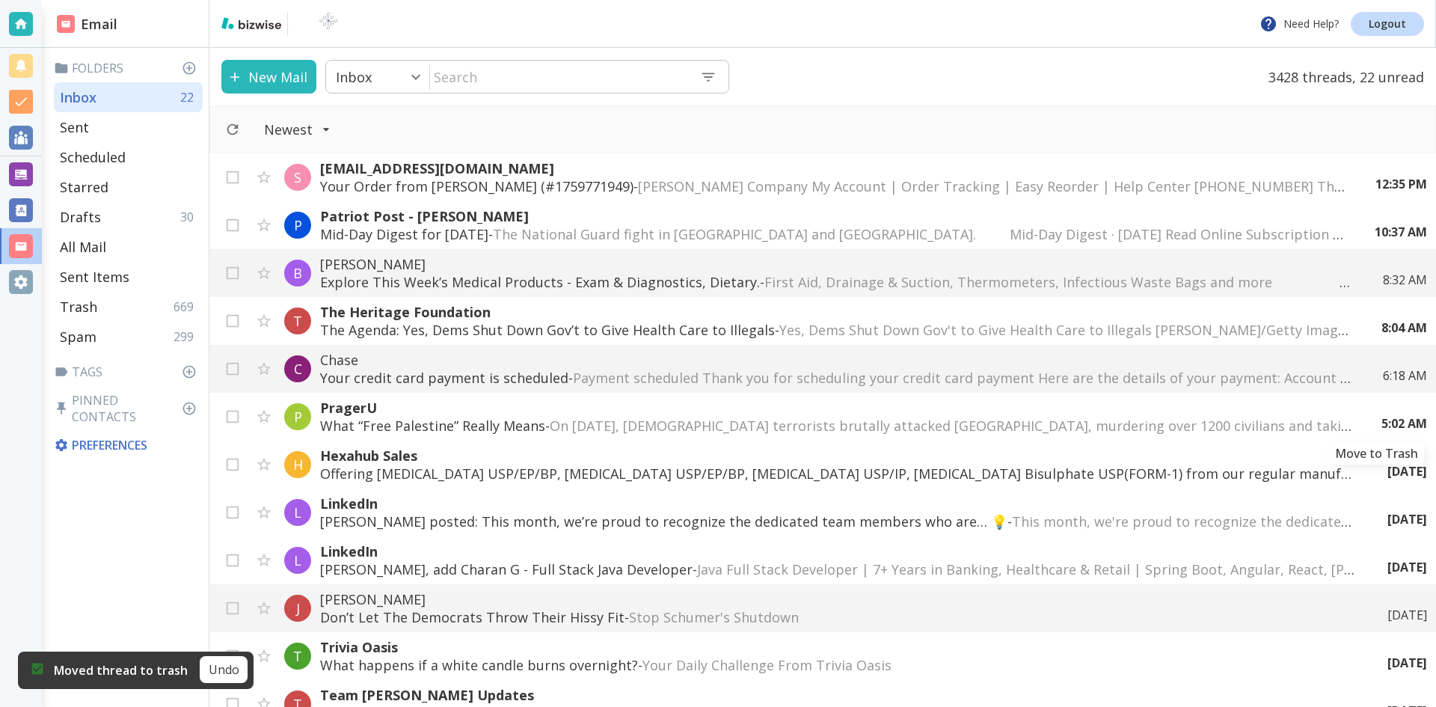
click at [0, 0] on icon "Move to Trash" at bounding box center [0, 0] width 0 height 0
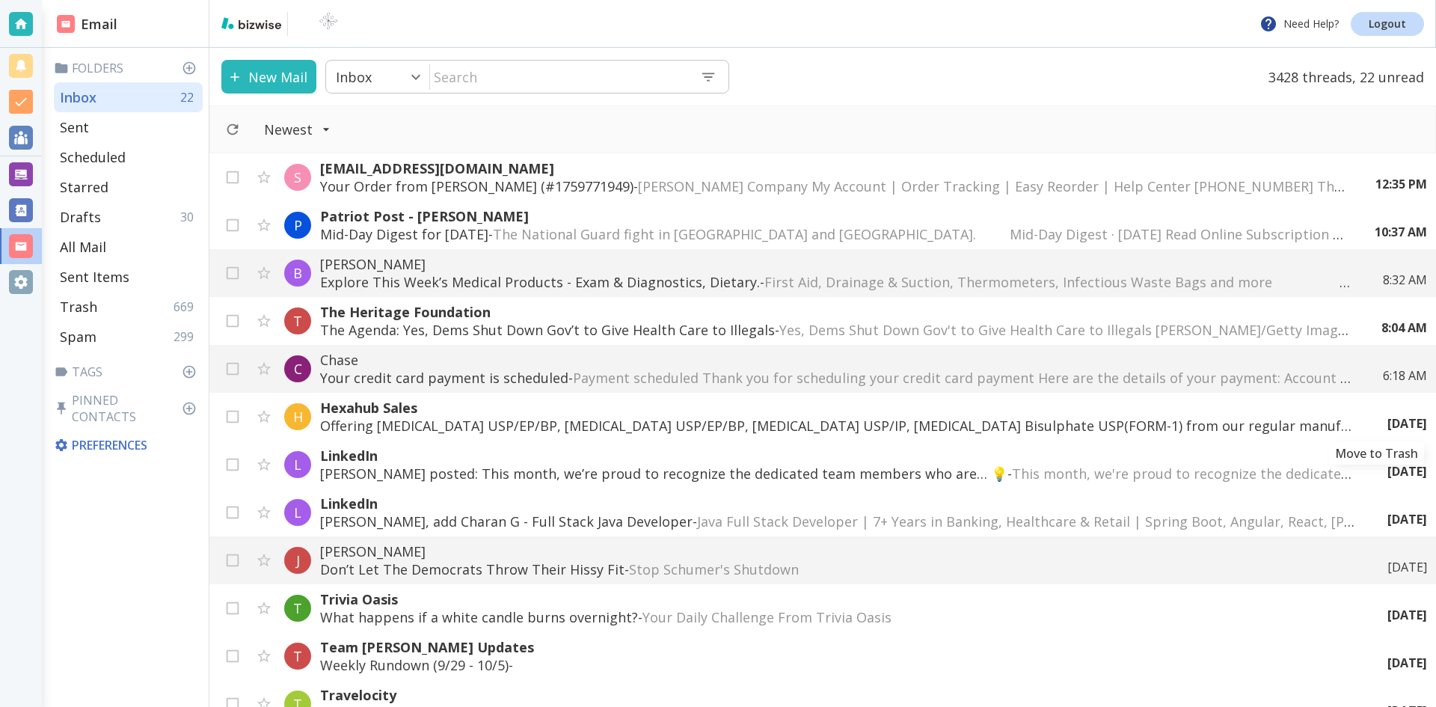
click at [0, 0] on icon "Move to Trash" at bounding box center [0, 0] width 0 height 0
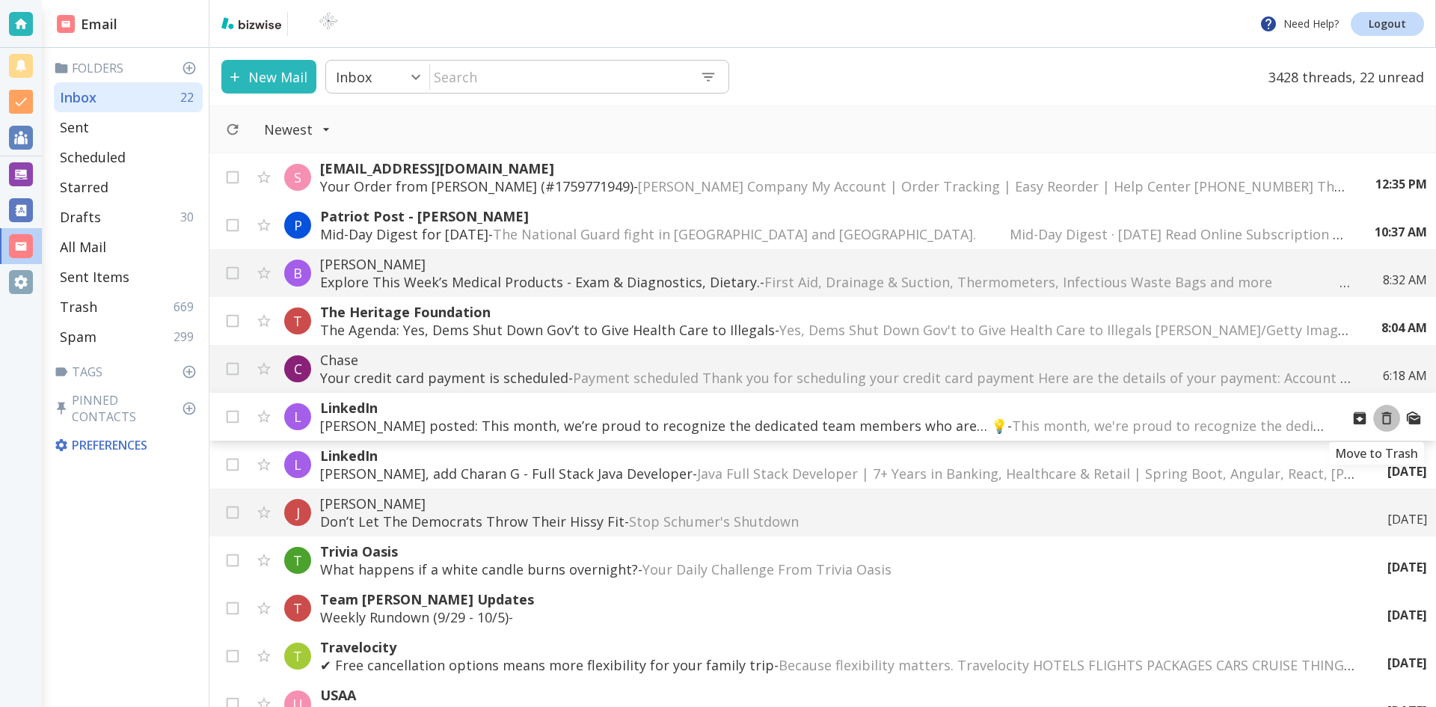
click at [1379, 418] on icon "Move to Trash" at bounding box center [1387, 418] width 16 height 16
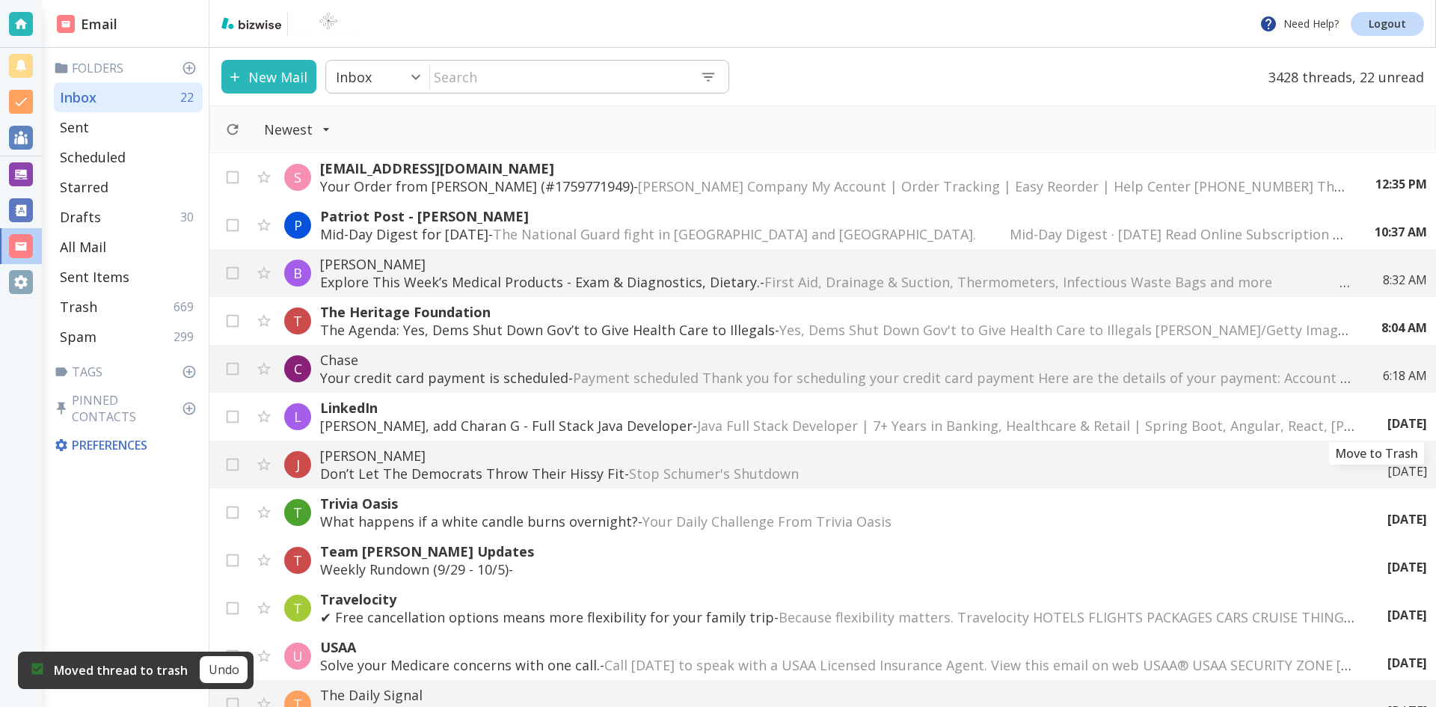
click at [0, 0] on icon "Move to Trash" at bounding box center [0, 0] width 0 height 0
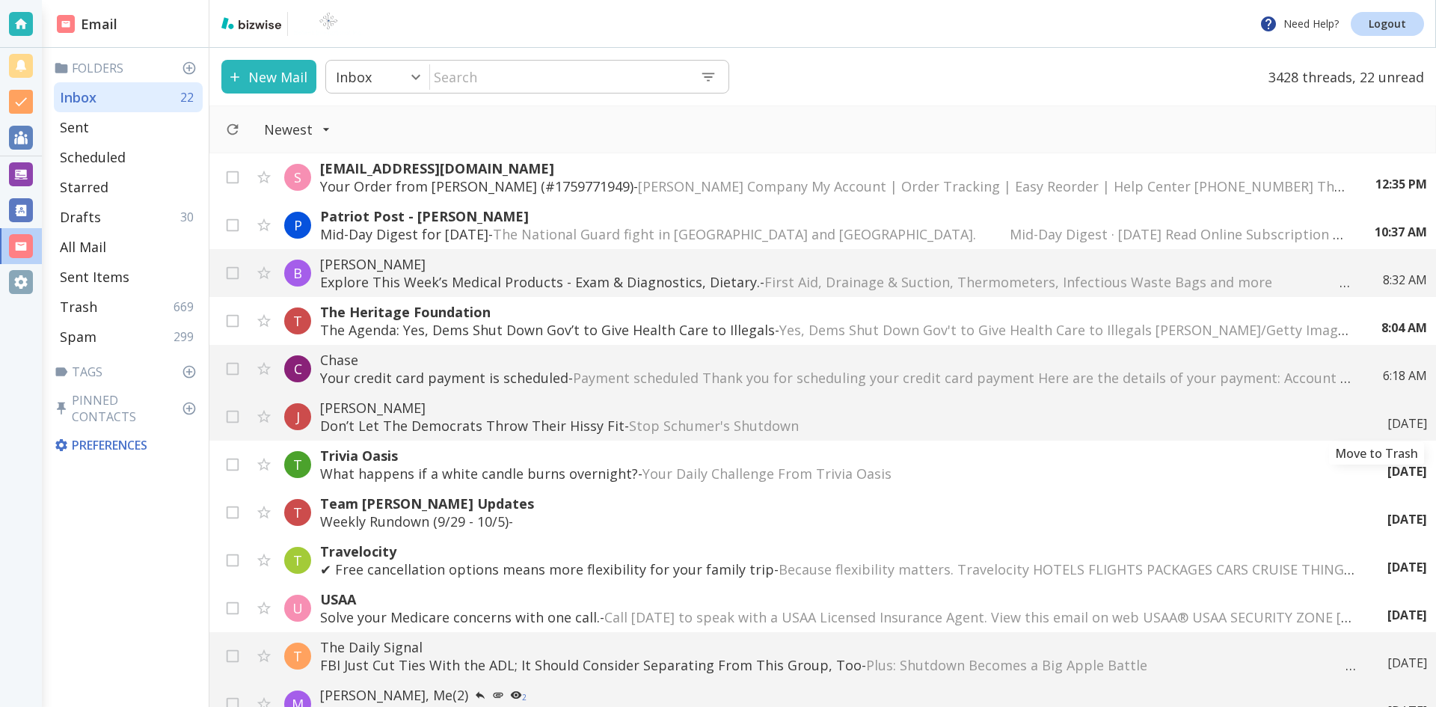
click at [0, 0] on icon "Move to Trash" at bounding box center [0, 0] width 0 height 0
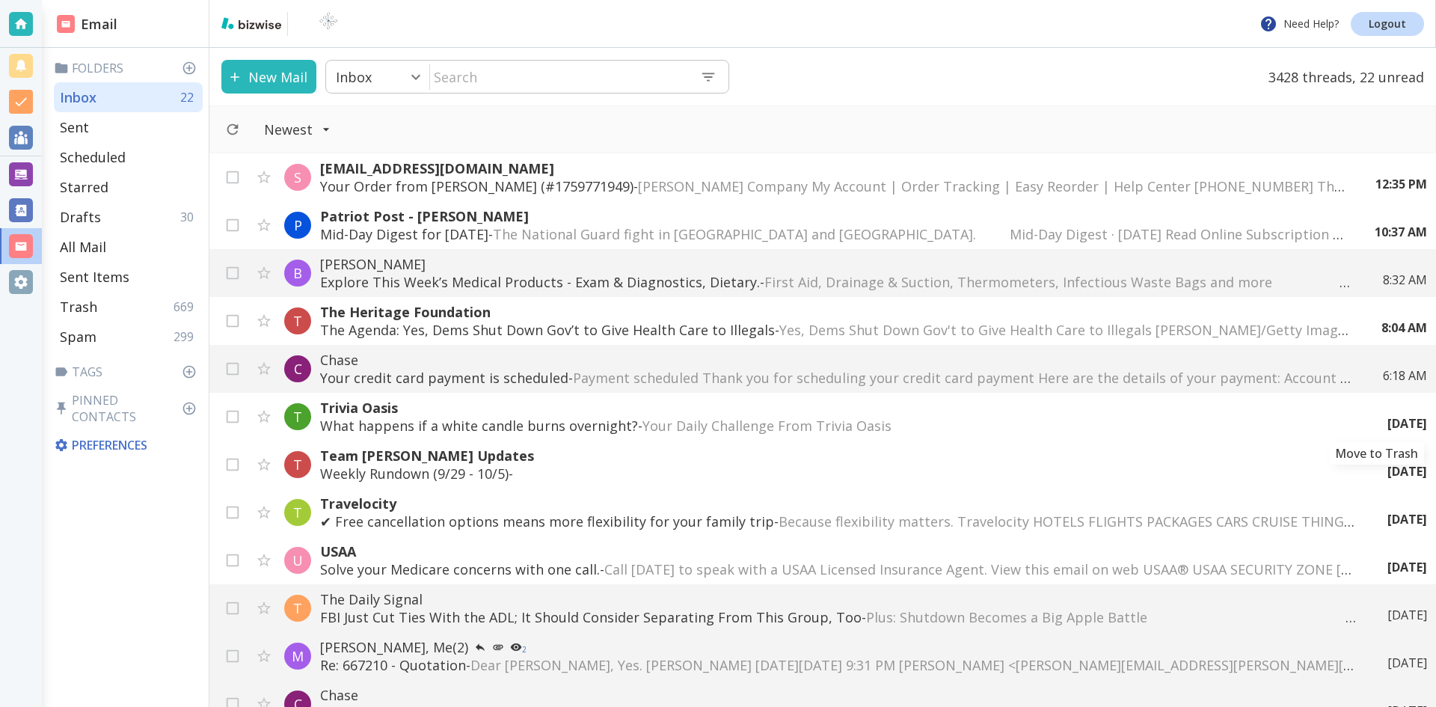
click at [0, 0] on icon "Move to Trash" at bounding box center [0, 0] width 0 height 0
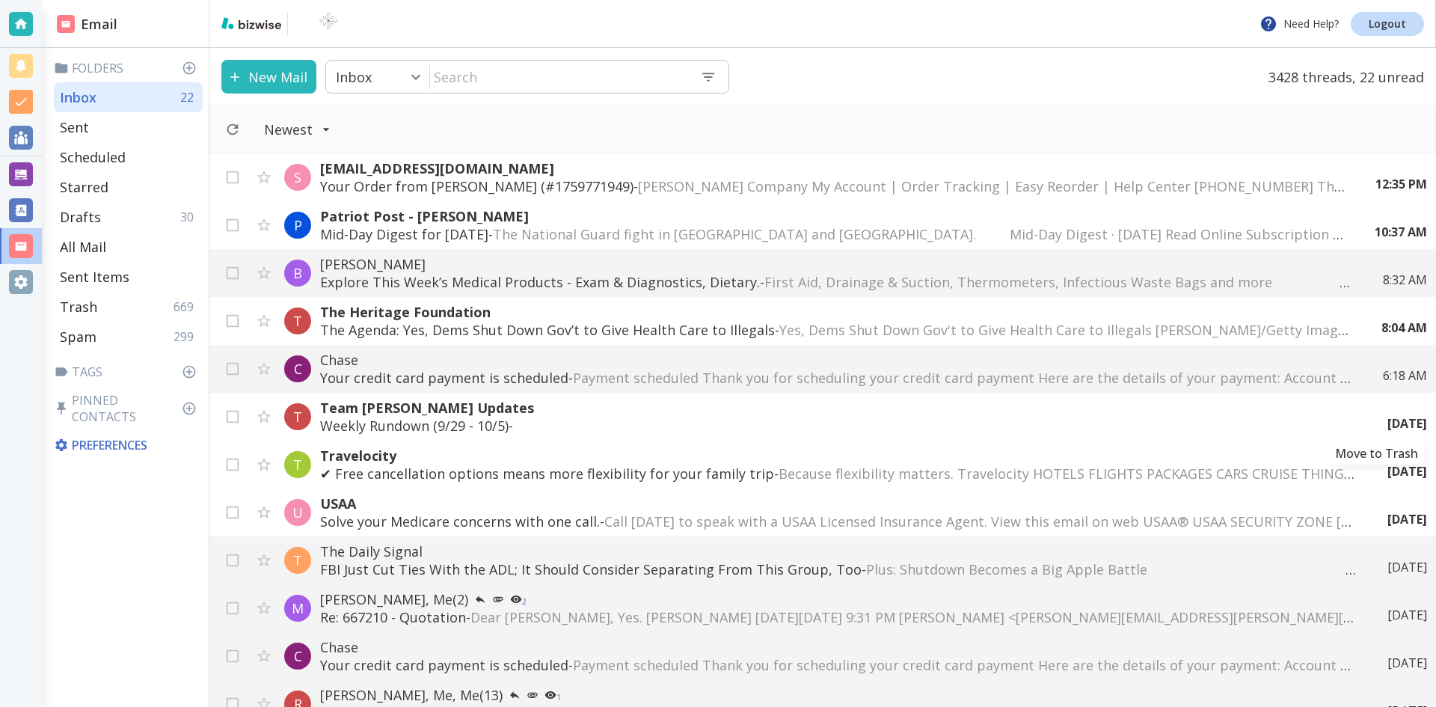
click at [0, 0] on icon "Move to Trash" at bounding box center [0, 0] width 0 height 0
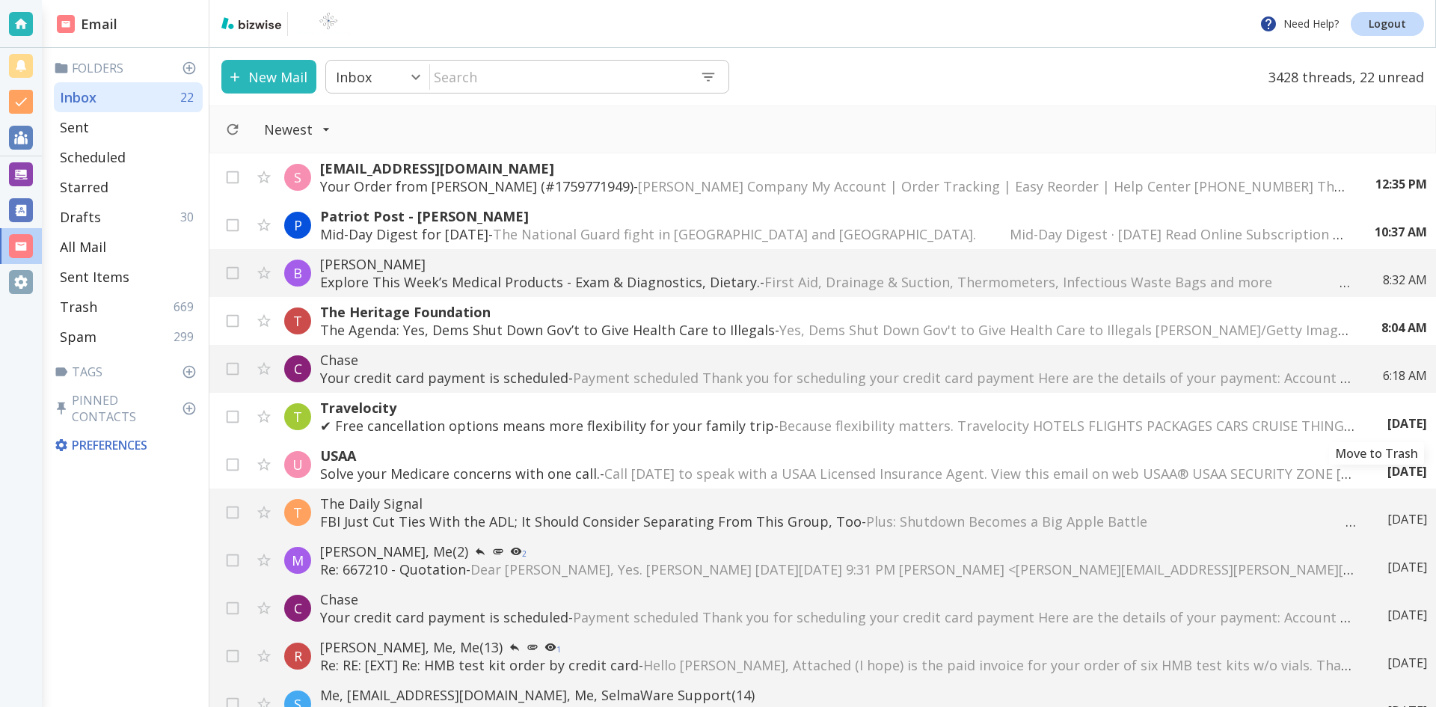
click at [1376, 418] on div "[DATE]" at bounding box center [1402, 423] width 52 height 16
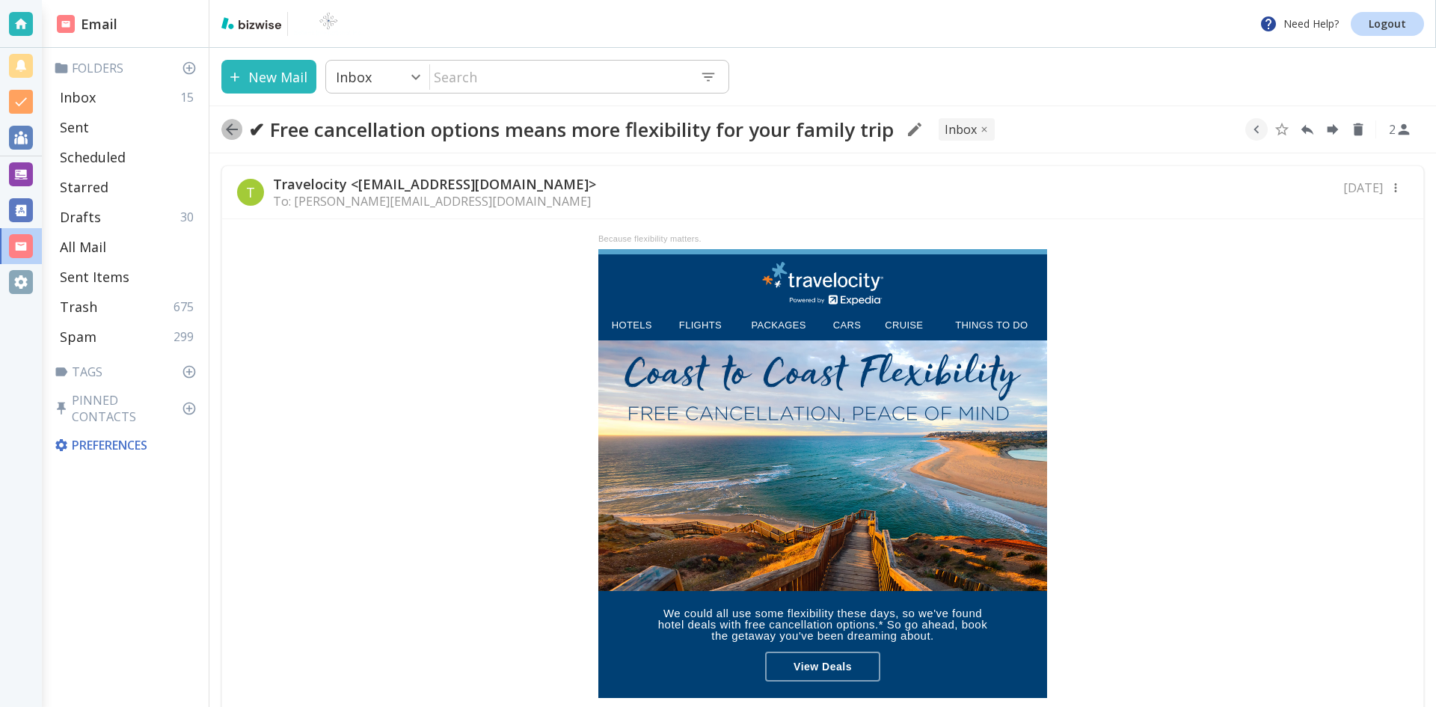
click at [232, 127] on icon "button" at bounding box center [232, 129] width 18 height 18
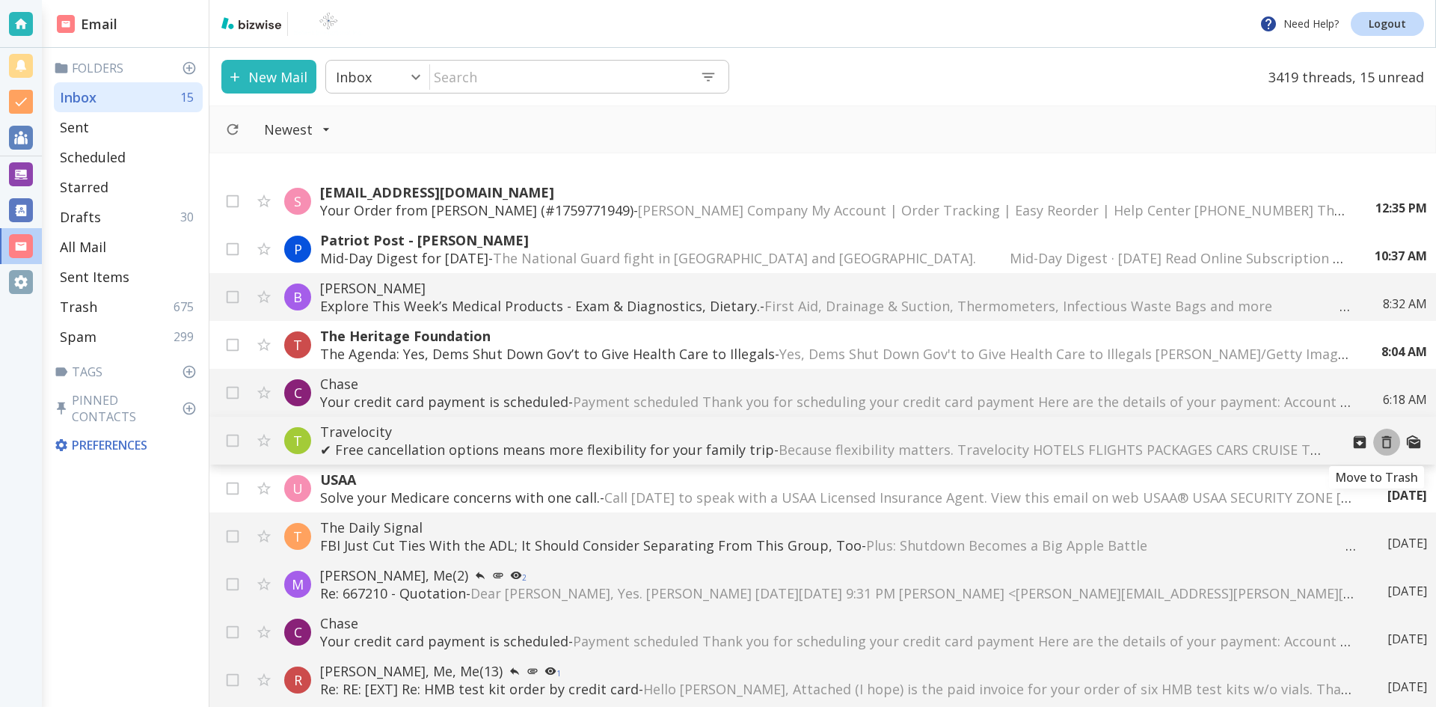
click at [1382, 440] on icon "Move to Trash" at bounding box center [1387, 442] width 10 height 13
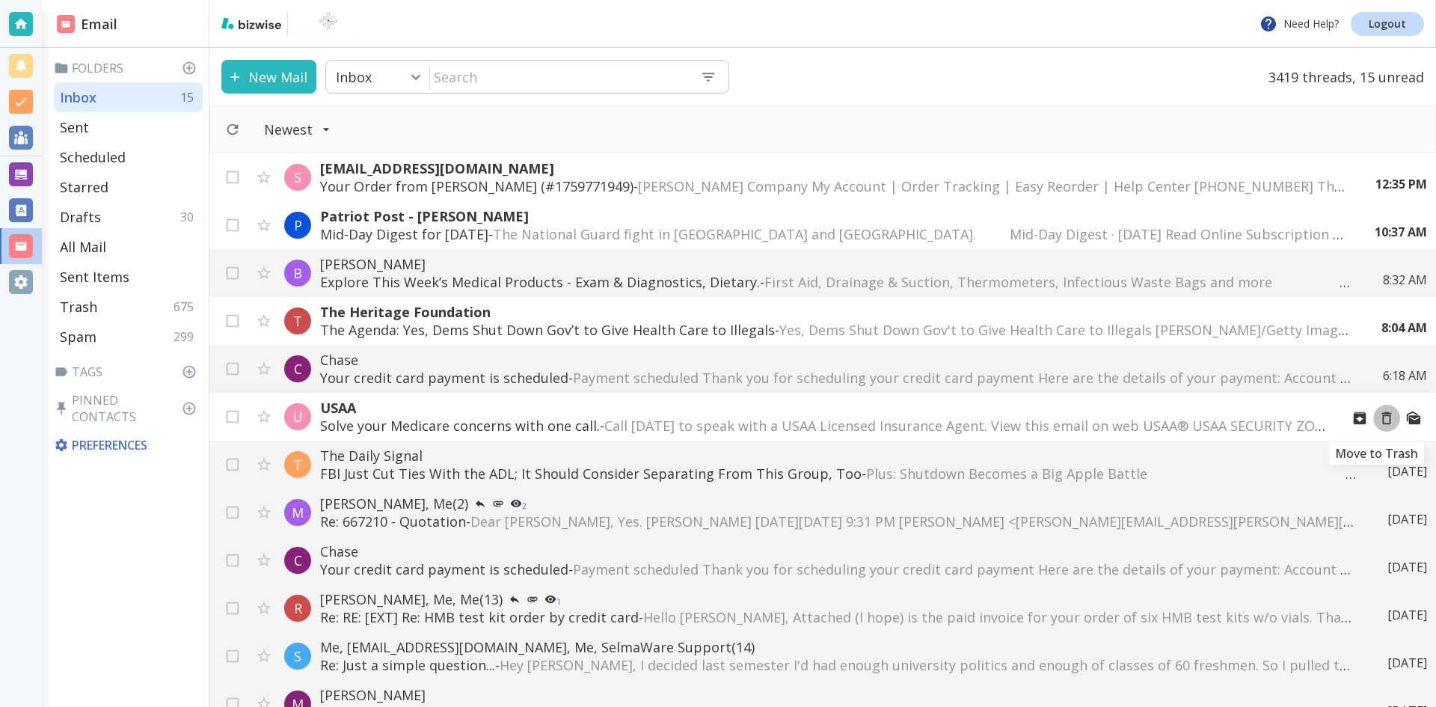
click at [1379, 417] on icon "Move to Trash" at bounding box center [1387, 418] width 16 height 16
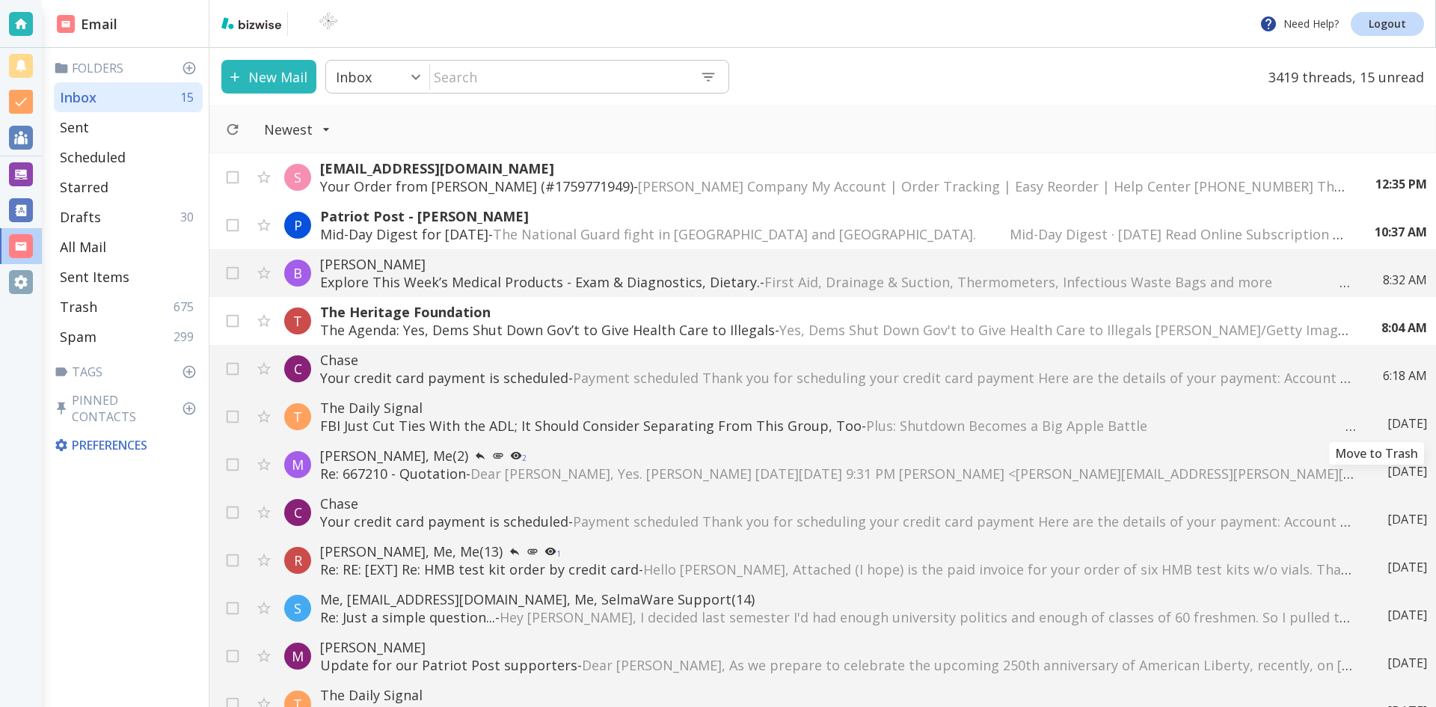
click at [0, 0] on icon "Move to Trash" at bounding box center [0, 0] width 0 height 0
